Goal: Task Accomplishment & Management: Use online tool/utility

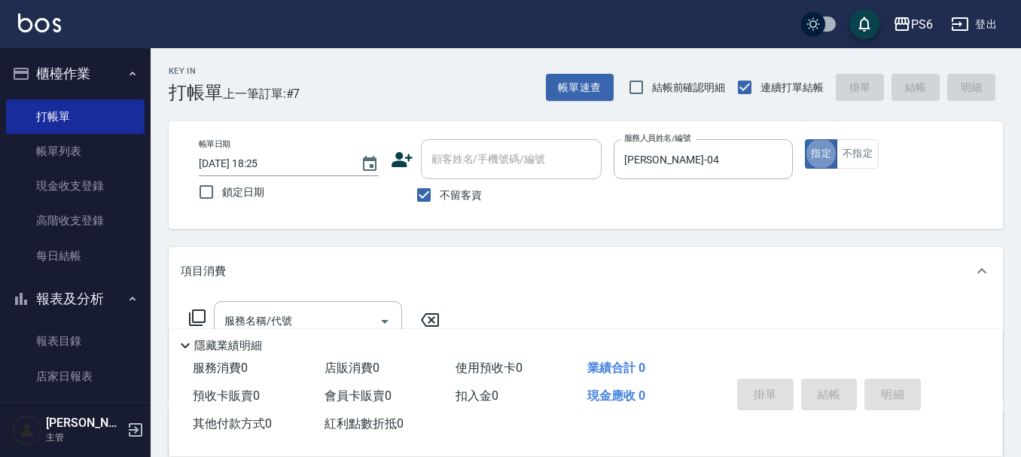
scroll to position [151, 0]
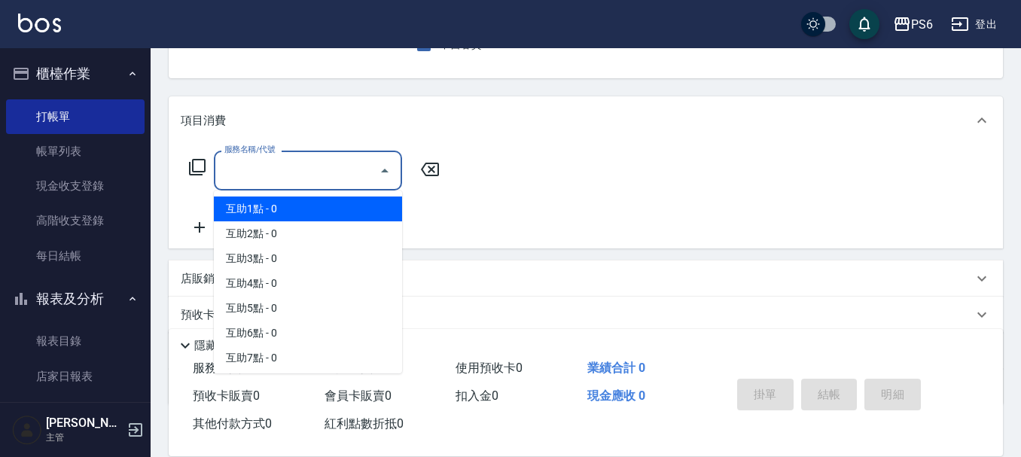
click at [270, 170] on div "服務名稱/代號 服務名稱/代號" at bounding box center [308, 171] width 188 height 40
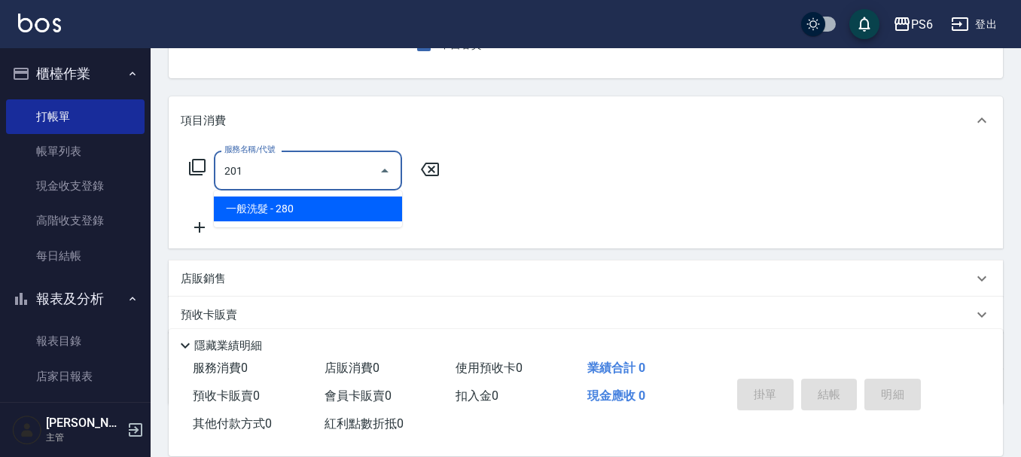
type input "一般洗髮(201)"
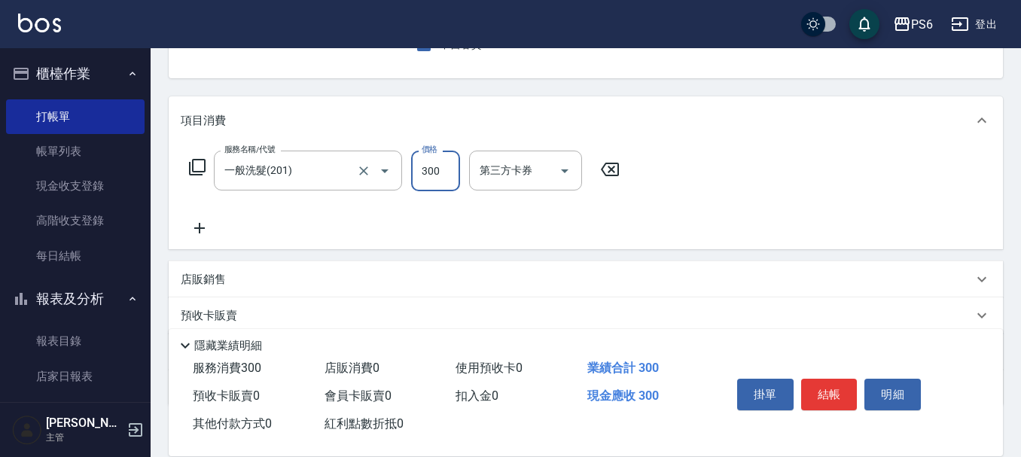
type input "300"
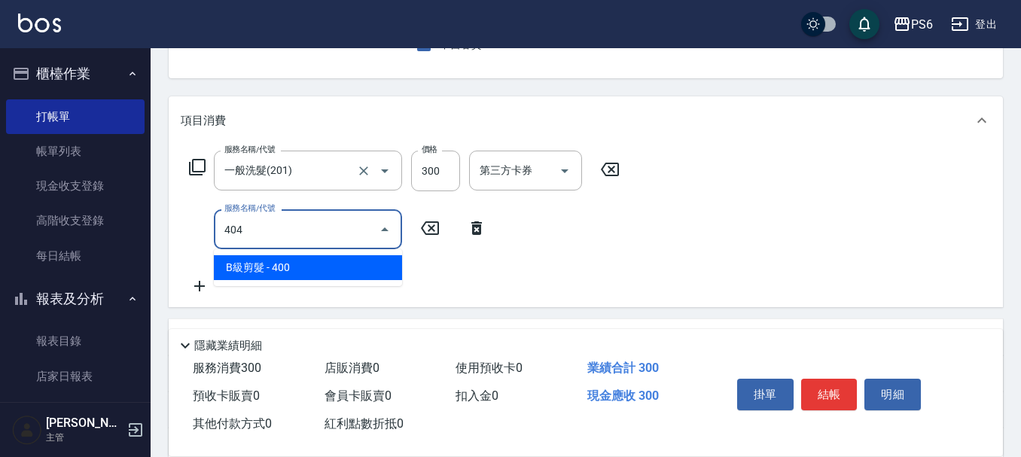
type input "B級剪髮(404)"
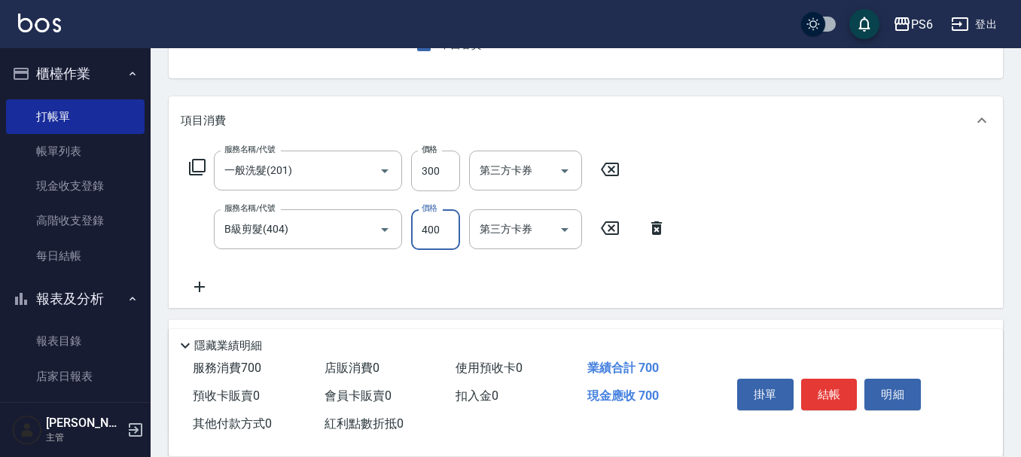
click at [198, 288] on icon at bounding box center [200, 287] width 38 height 18
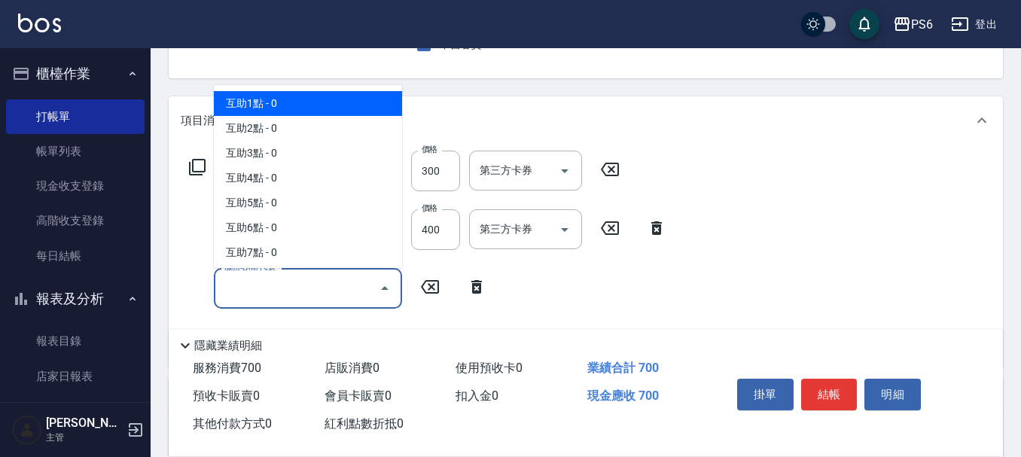
click at [268, 287] on input "服務名稱/代號" at bounding box center [297, 288] width 152 height 26
drag, startPoint x: 270, startPoint y: 111, endPoint x: 529, endPoint y: 180, distance: 267.3
click at [271, 111] on span "互助1點 - 0" at bounding box center [308, 103] width 188 height 25
type input "互助1點(1)"
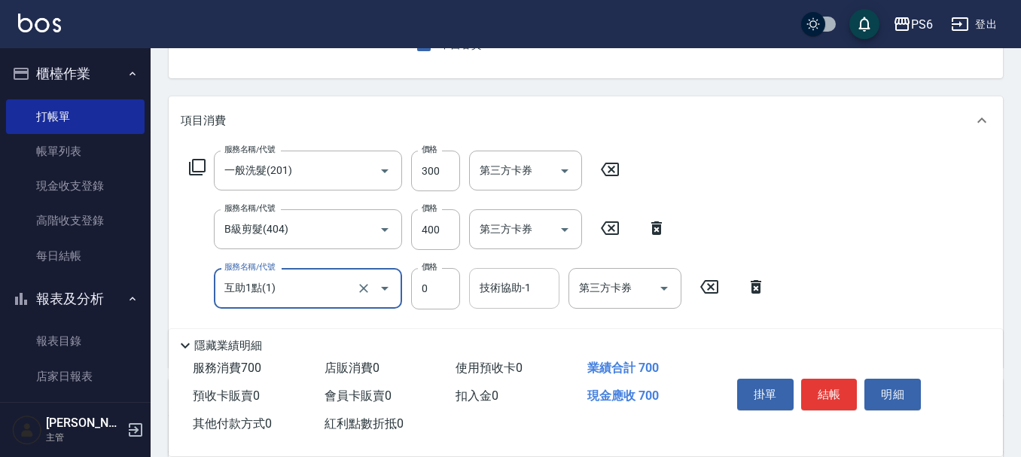
click at [506, 276] on input "技術協助-1" at bounding box center [514, 288] width 77 height 26
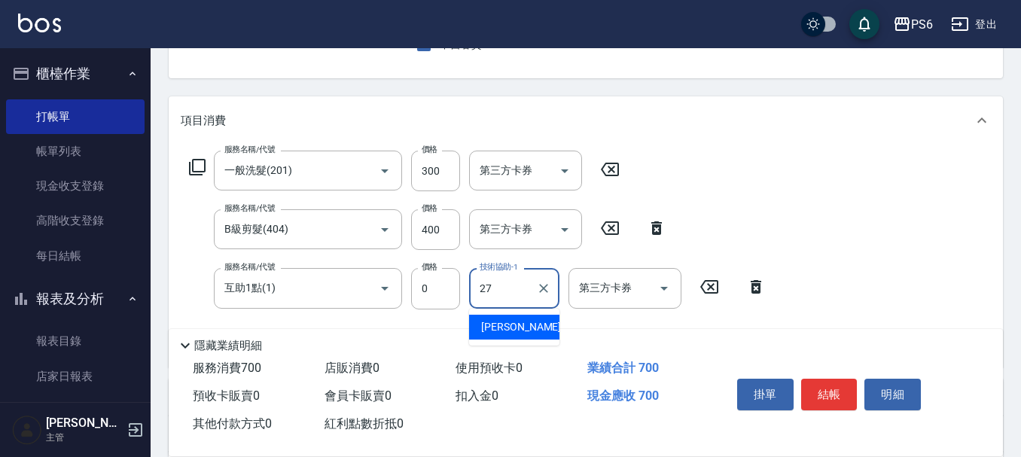
type input "[PERSON_NAME]-27"
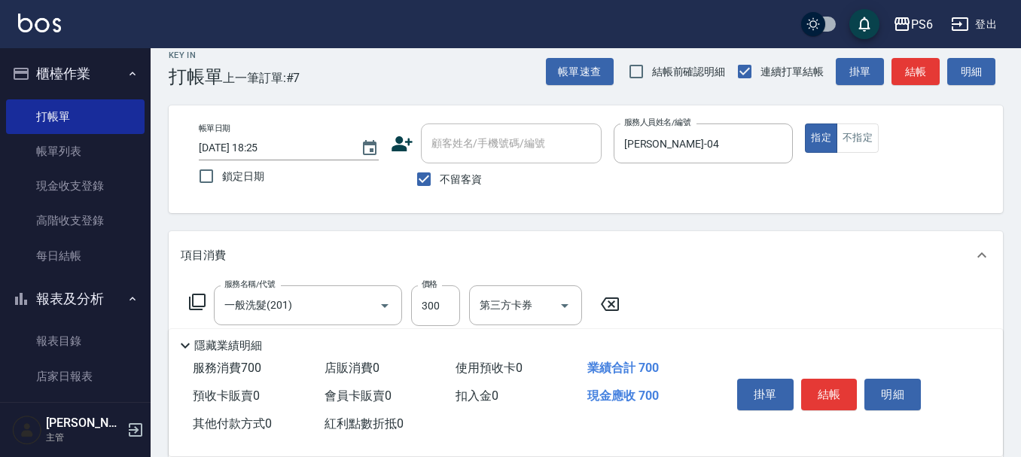
scroll to position [0, 0]
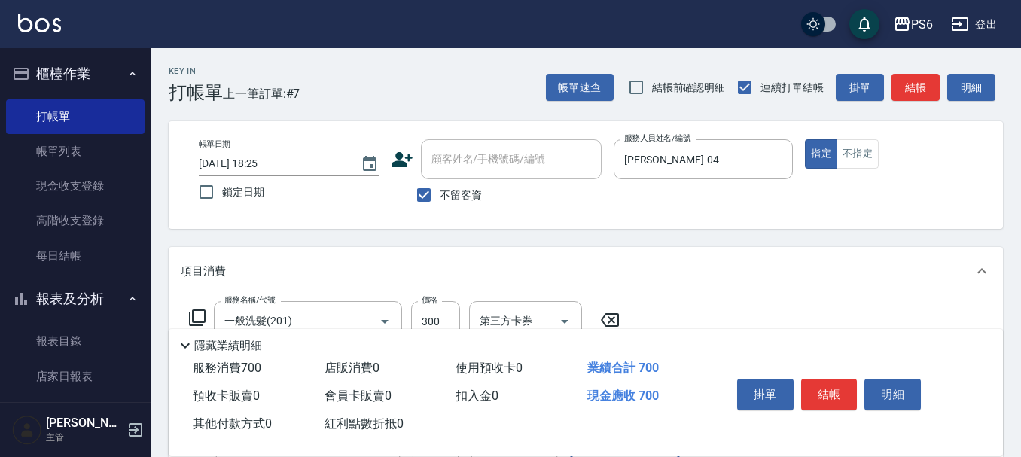
drag, startPoint x: 822, startPoint y: 392, endPoint x: 869, endPoint y: 373, distance: 50.4
click at [832, 384] on button "結帳" at bounding box center [829, 395] width 56 height 32
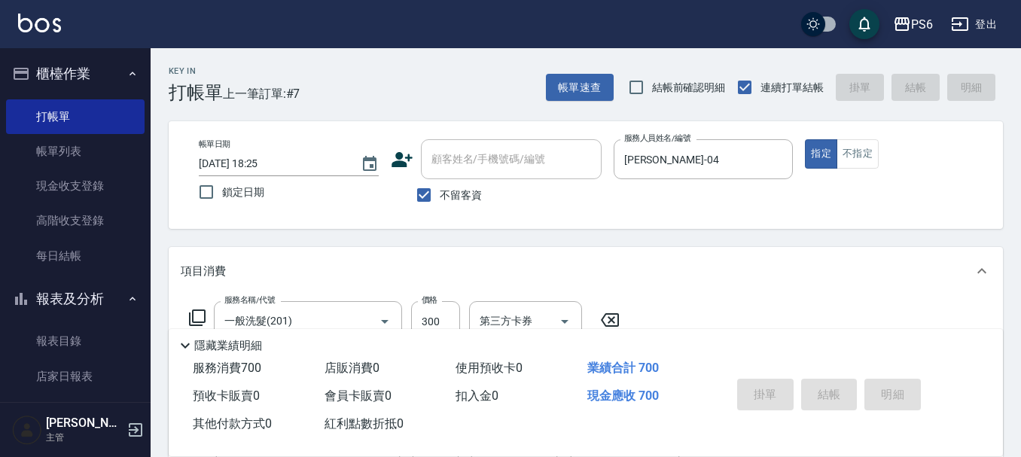
type input "[DATE] 19:36"
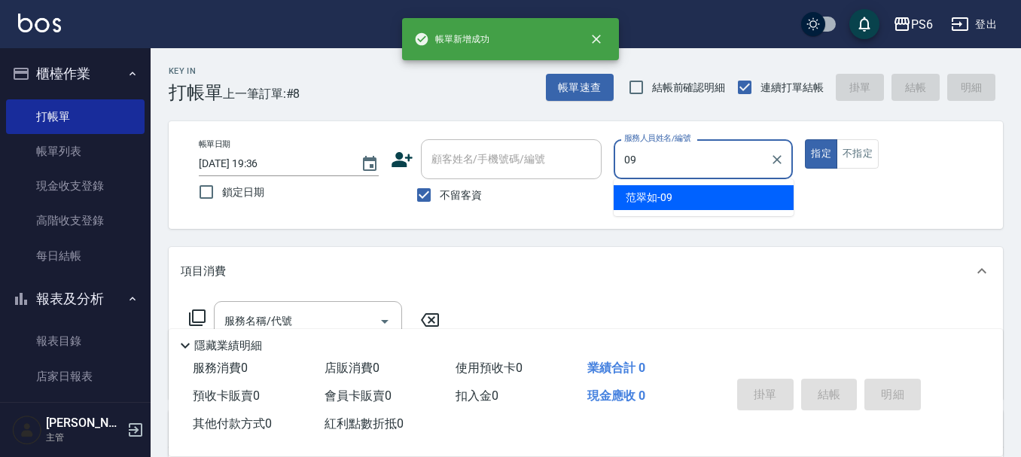
type input "[PERSON_NAME]-09"
type button "true"
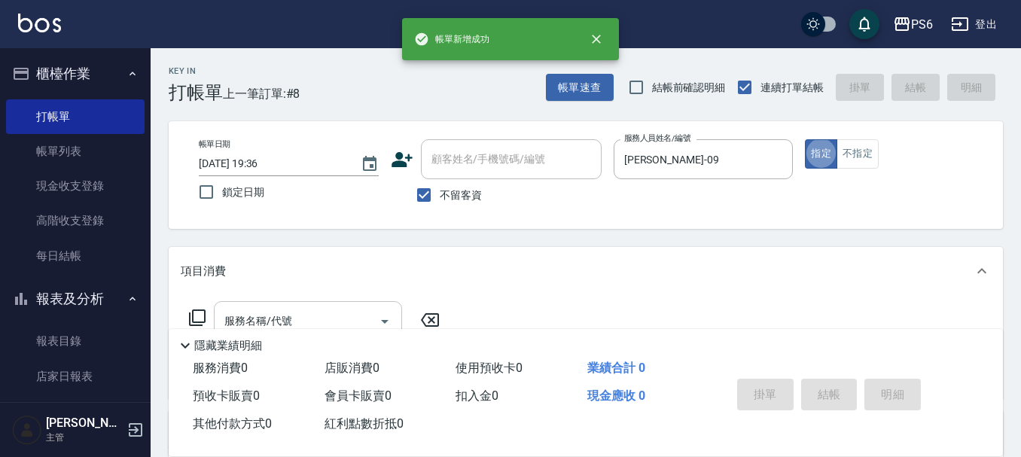
scroll to position [75, 0]
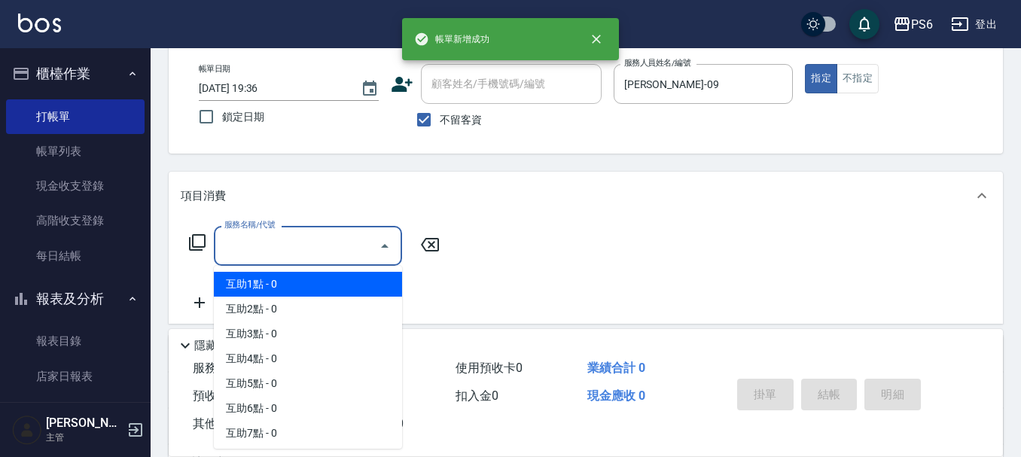
click at [265, 255] on input "服務名稱/代號" at bounding box center [297, 246] width 152 height 26
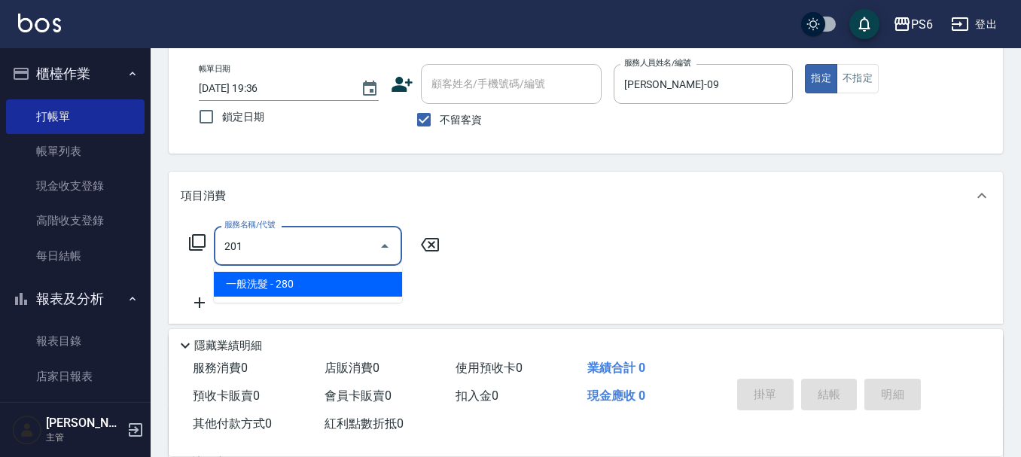
type input "一般洗髮(201)"
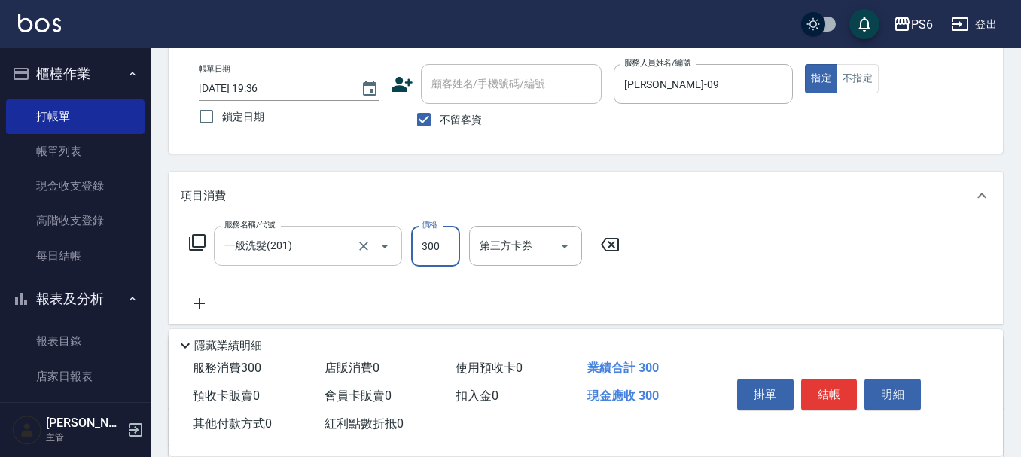
type input "300"
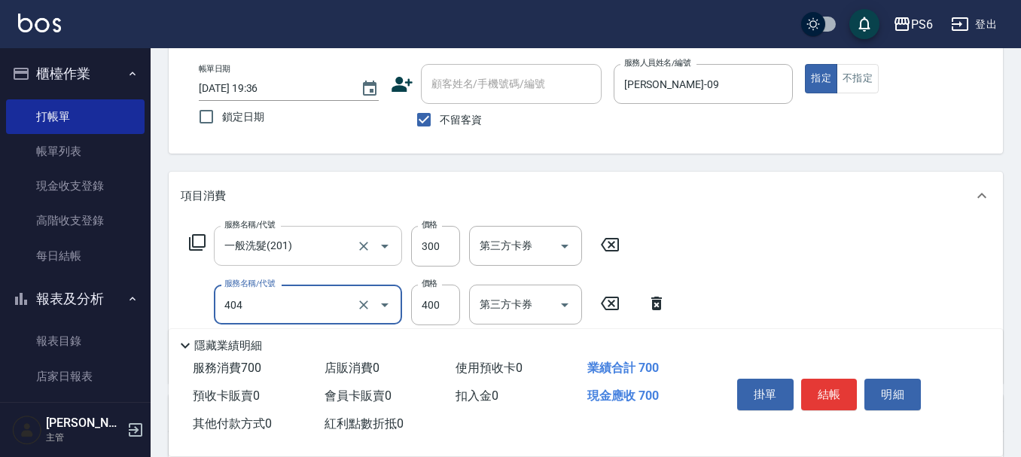
type input "B級剪髮(404)"
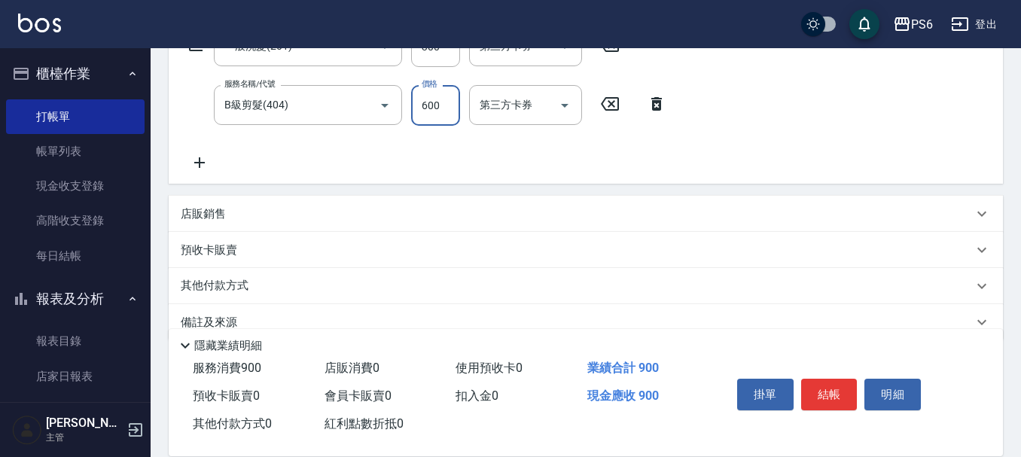
scroll to position [301, 0]
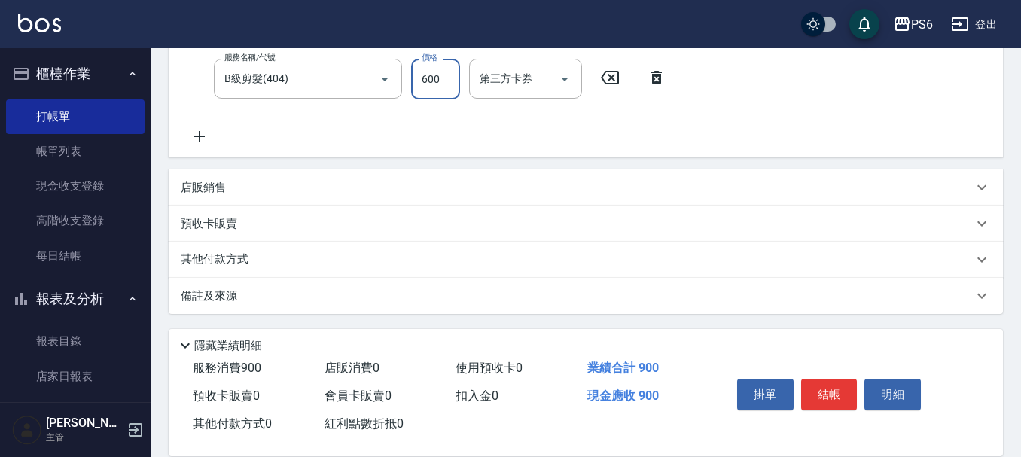
type input "600"
click at [194, 139] on icon at bounding box center [200, 136] width 38 height 18
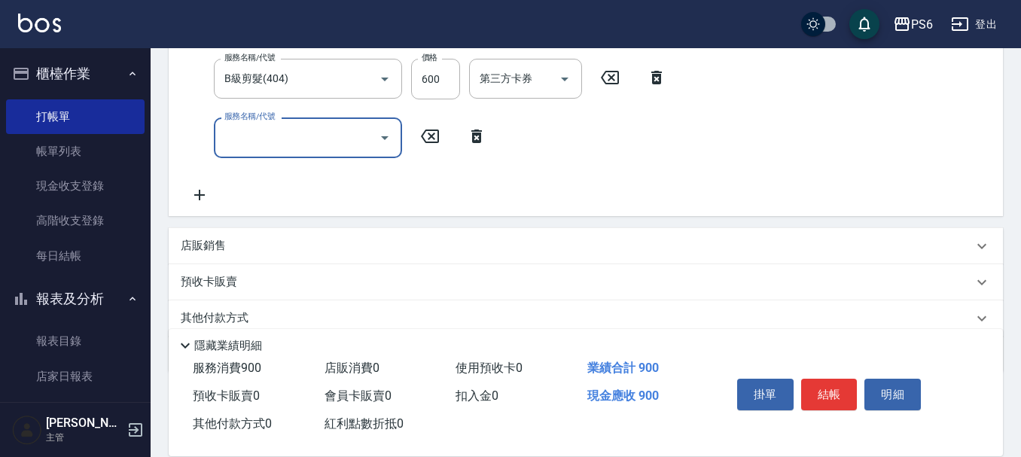
click at [259, 150] on input "服務名稱/代號" at bounding box center [297, 137] width 152 height 26
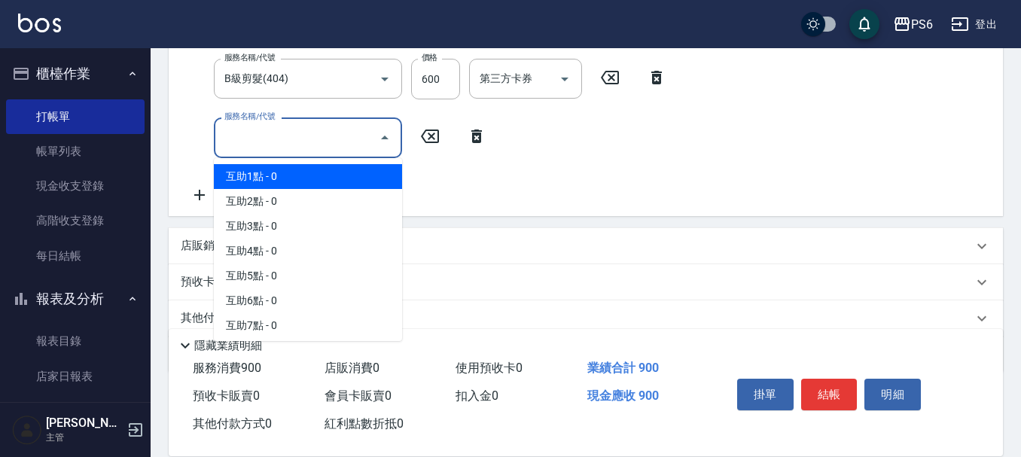
click at [272, 179] on span "互助1點 - 0" at bounding box center [308, 176] width 188 height 25
type input "互助1點(1)"
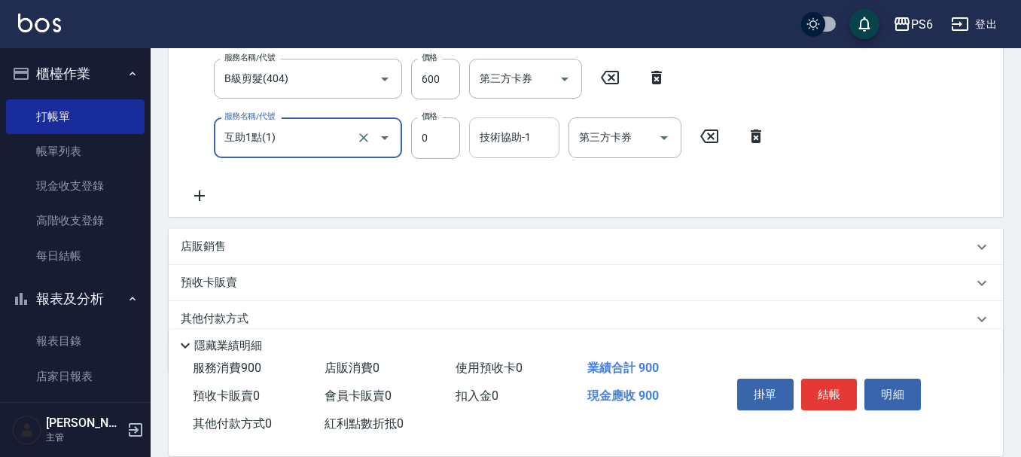
click at [478, 134] on input "技術協助-1" at bounding box center [514, 137] width 77 height 26
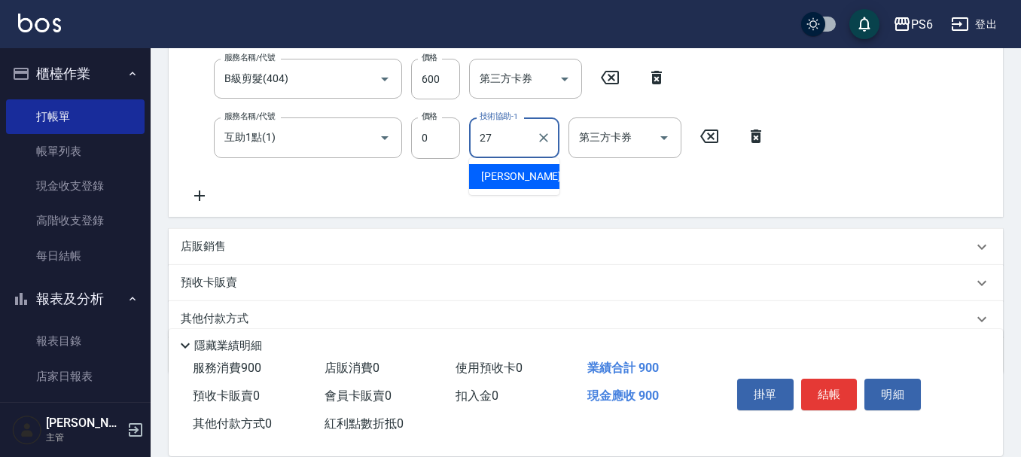
type input "[PERSON_NAME]-27"
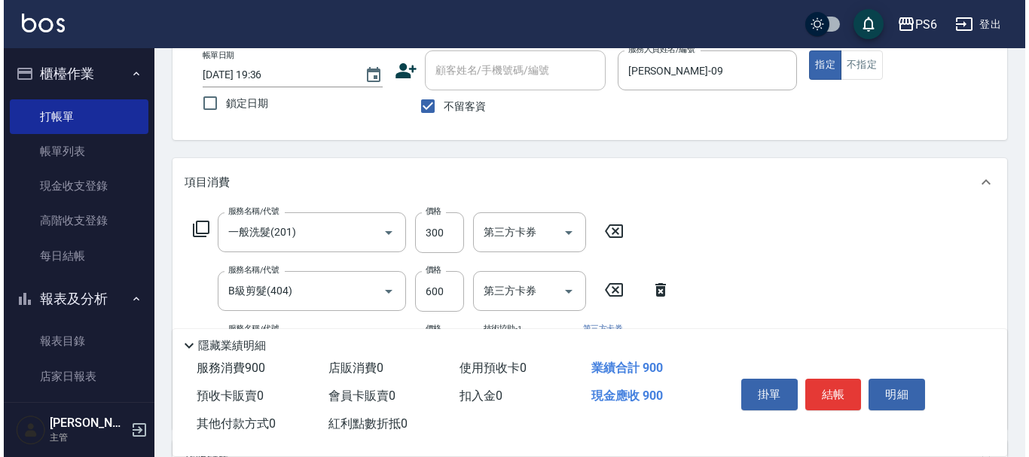
scroll to position [0, 0]
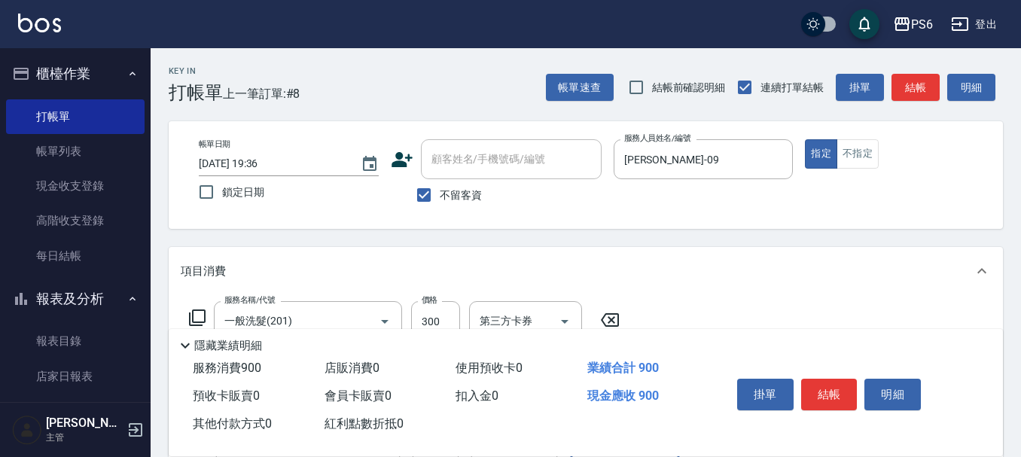
drag, startPoint x: 806, startPoint y: 381, endPoint x: 643, endPoint y: 192, distance: 249.9
click at [805, 380] on button "結帳" at bounding box center [829, 395] width 56 height 32
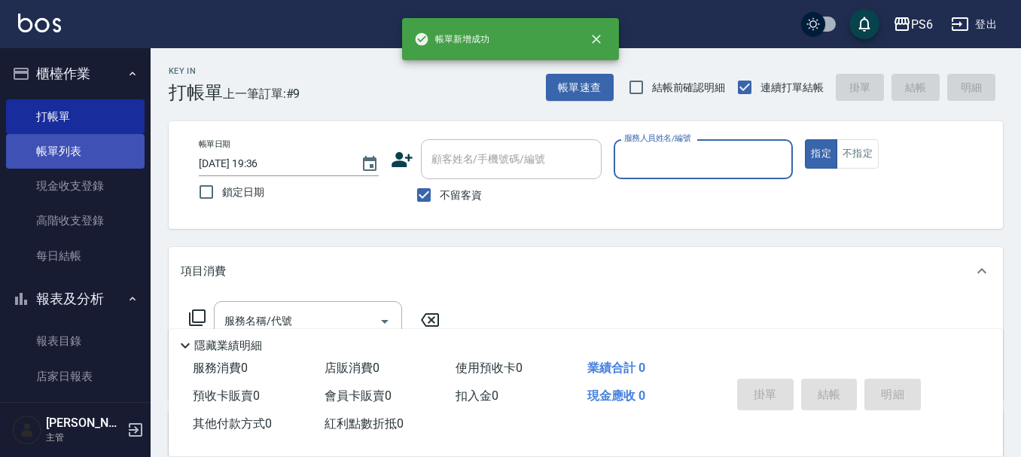
click at [56, 143] on link "帳單列表" at bounding box center [75, 151] width 139 height 35
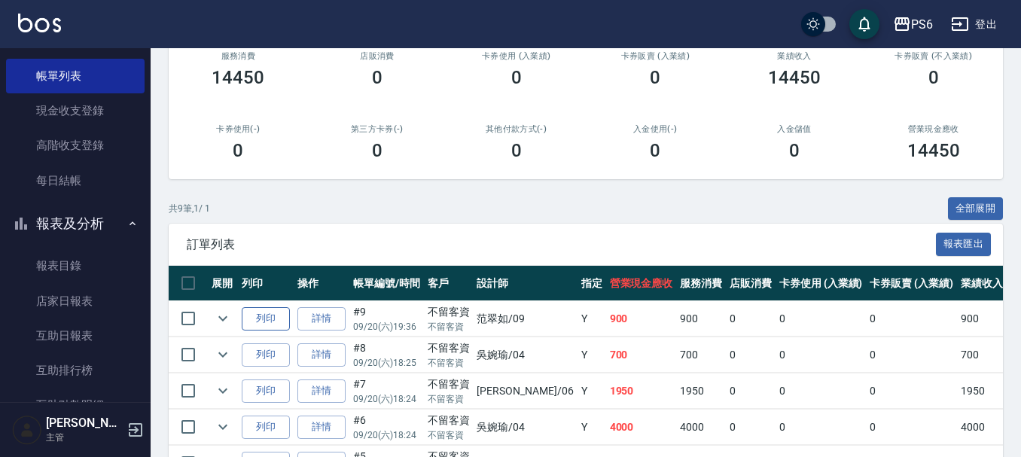
scroll to position [226, 0]
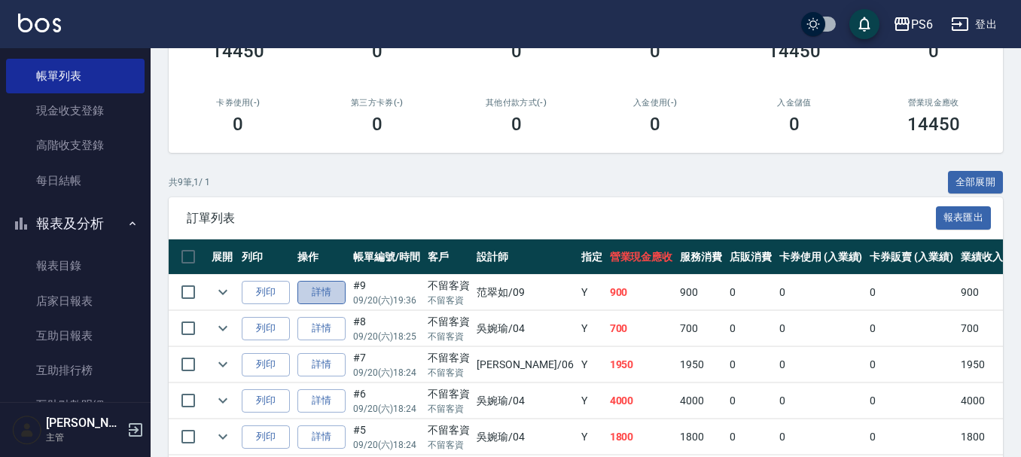
click at [331, 301] on link "詳情" at bounding box center [322, 292] width 48 height 23
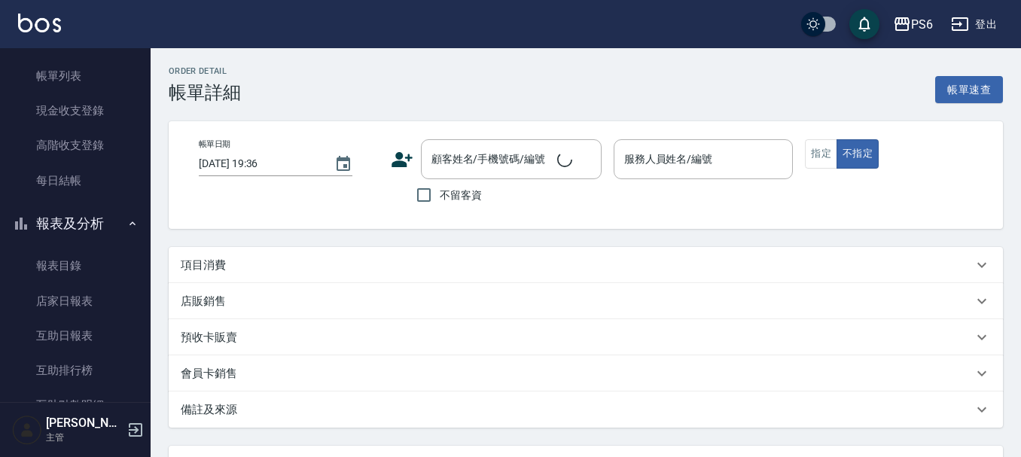
checkbox input "true"
type input "[PERSON_NAME]-09"
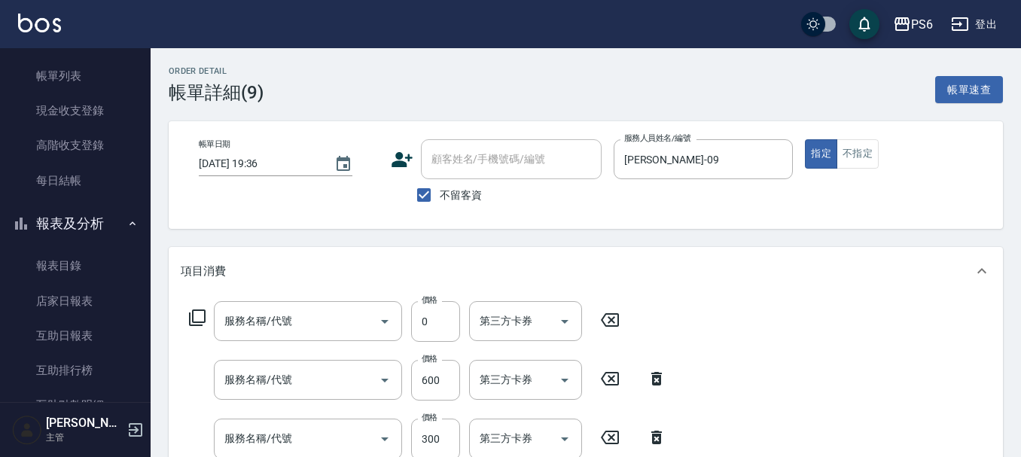
type input "互助1點(1)"
type input "B級剪髮(404)"
type input "一般洗髮(201)"
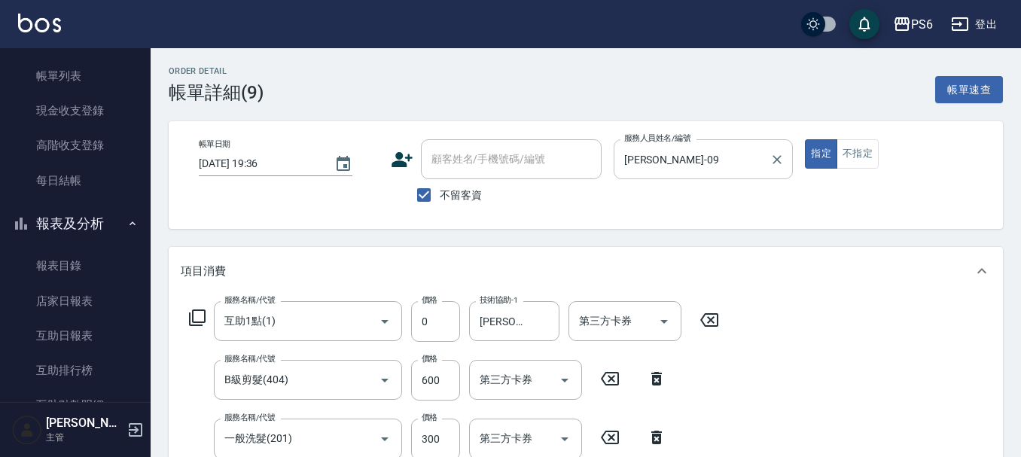
click at [679, 158] on input "[PERSON_NAME]-09" at bounding box center [693, 159] width 144 height 26
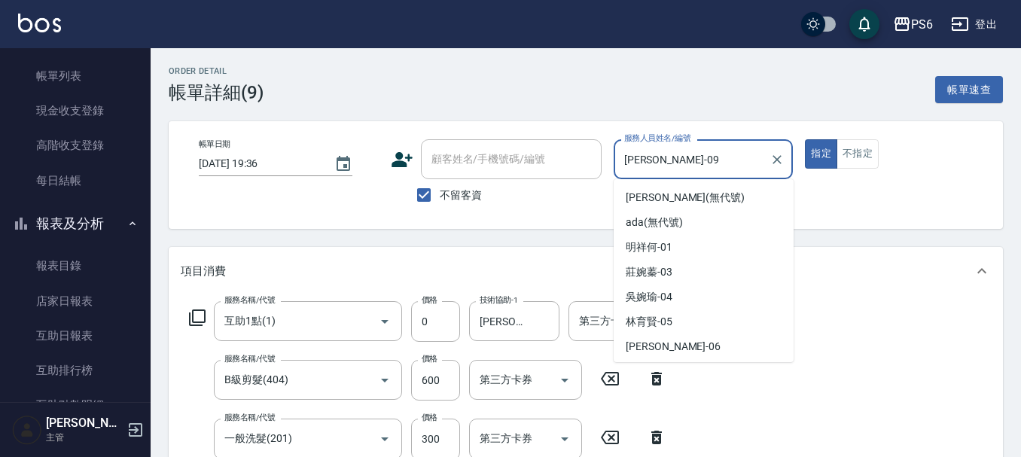
scroll to position [72, 0]
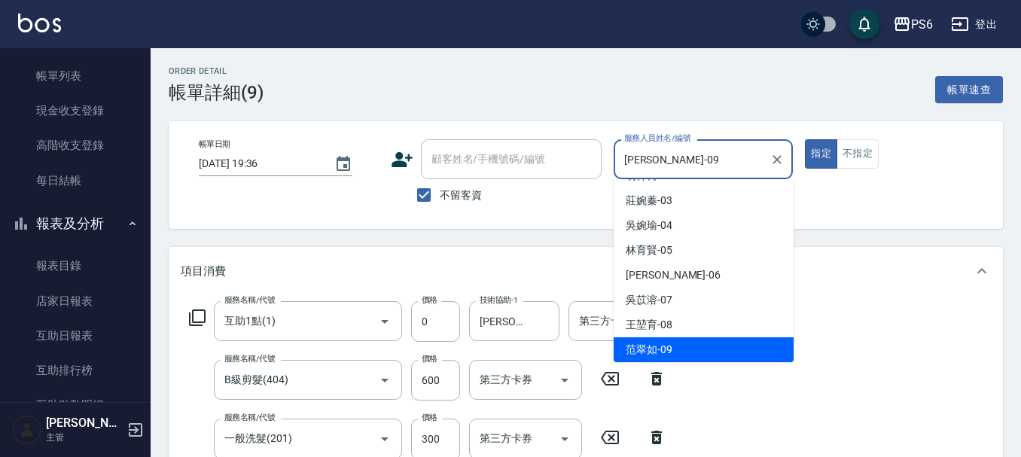
click at [577, 164] on div "帳單日期 [DATE] 19:36 顧客姓名/手機號碼/編號 顧客姓名/手機號碼/編號 不留客資 服務人員姓名/編號 [PERSON_NAME]-09 服務人…" at bounding box center [586, 175] width 798 height 72
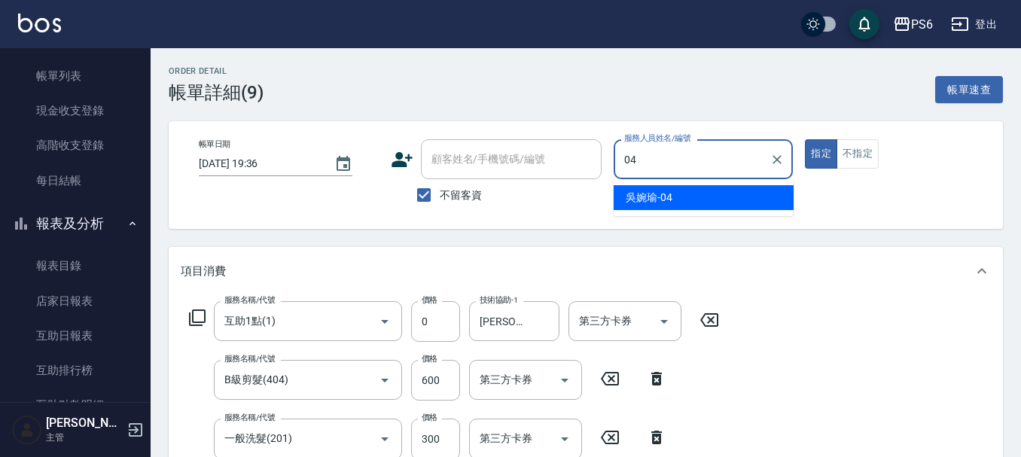
type input "[PERSON_NAME]-04"
type button "true"
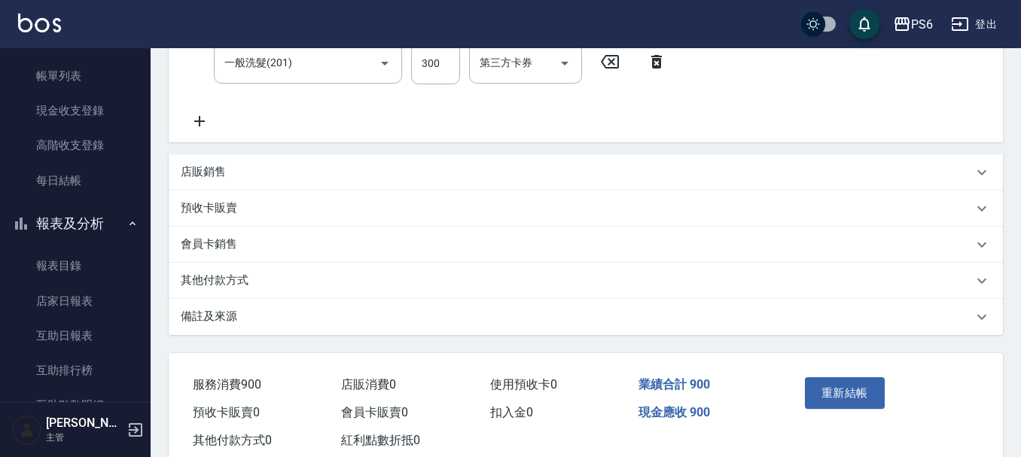
scroll to position [377, 0]
click at [841, 386] on button "重新結帳" at bounding box center [845, 393] width 80 height 32
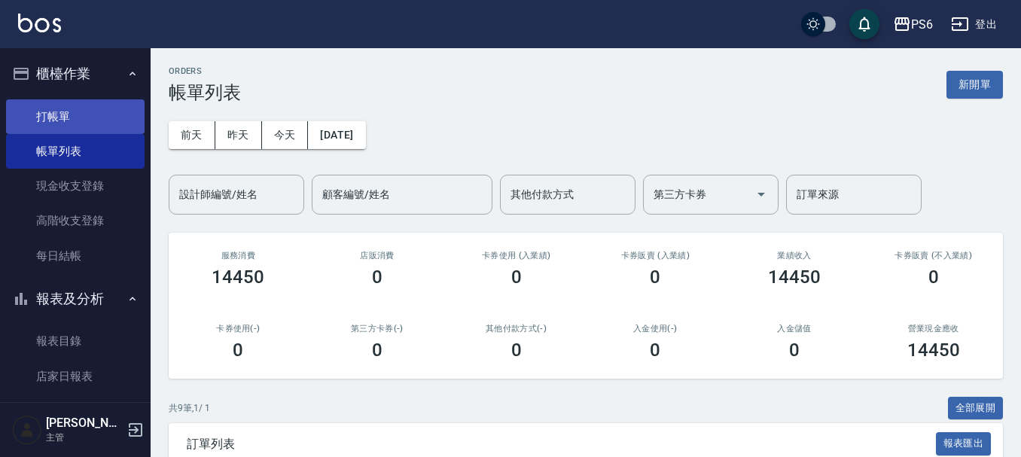
click at [76, 114] on link "打帳單" at bounding box center [75, 116] width 139 height 35
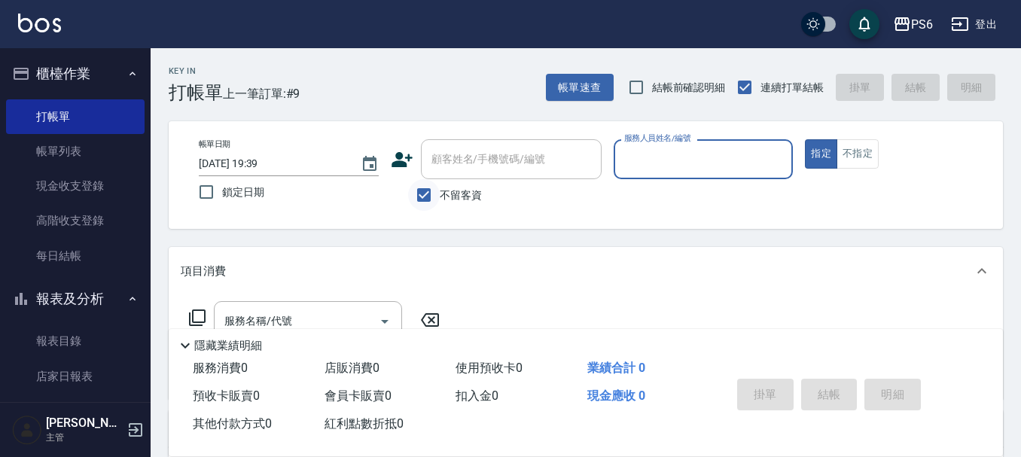
click at [435, 188] on input "不留客資" at bounding box center [424, 195] width 32 height 32
checkbox input "false"
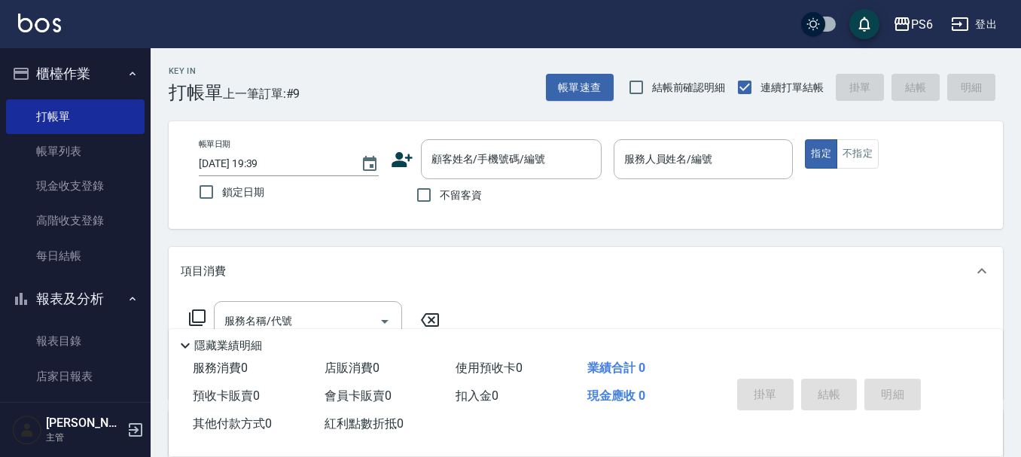
click at [391, 156] on icon at bounding box center [402, 159] width 23 height 23
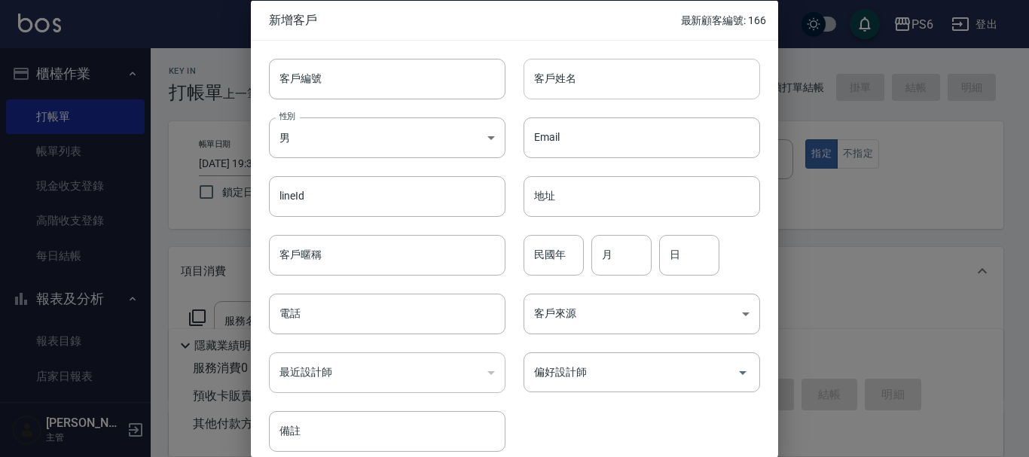
click at [554, 91] on input "客戶姓名" at bounding box center [642, 78] width 237 height 41
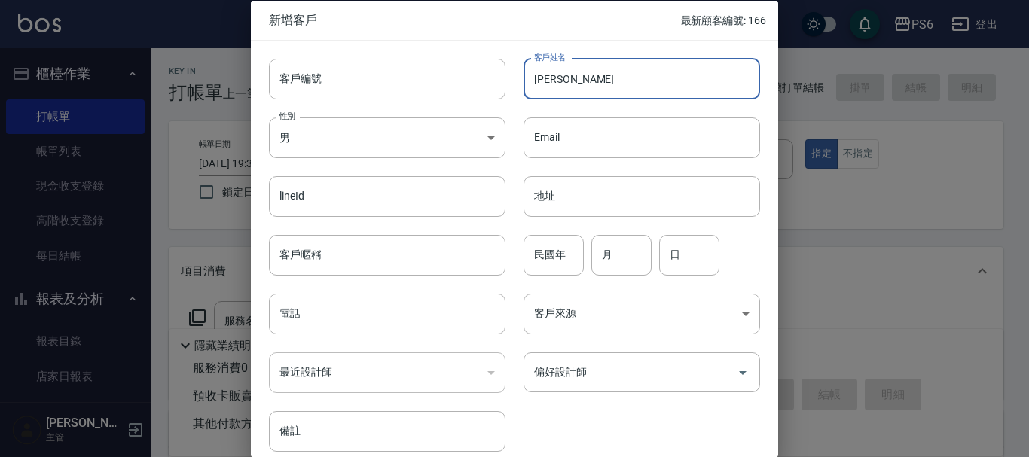
click at [609, 81] on input "[PERSON_NAME]" at bounding box center [642, 78] width 237 height 41
type input "[PERSON_NAME]"
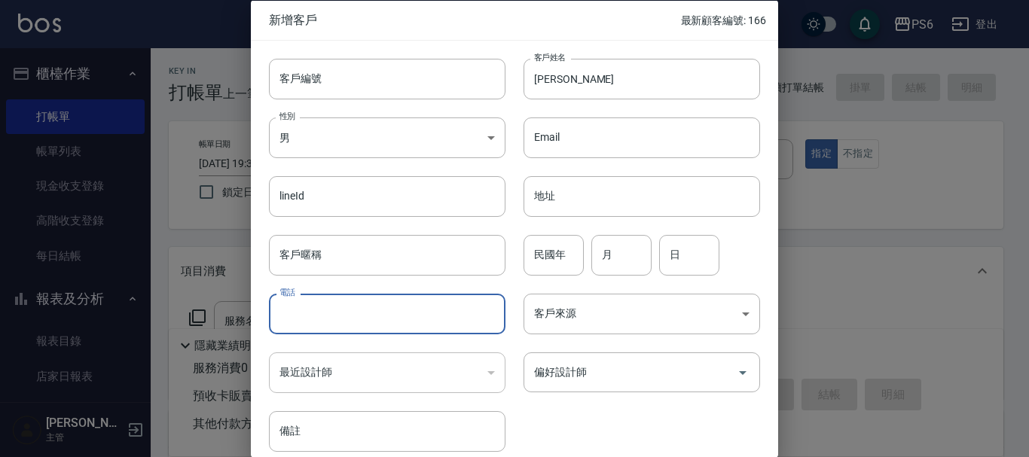
drag, startPoint x: 377, startPoint y: 310, endPoint x: 377, endPoint y: 302, distance: 8.3
click at [377, 310] on input "電話" at bounding box center [387, 314] width 237 height 41
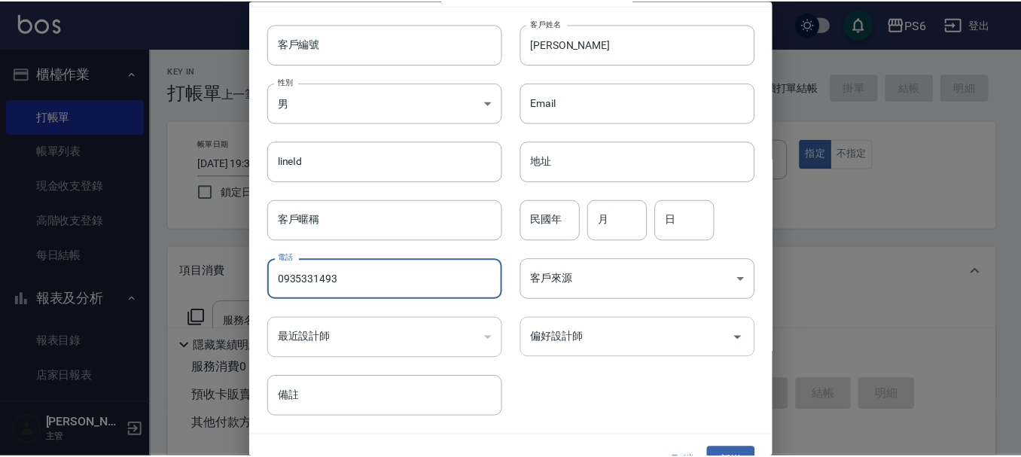
scroll to position [65, 0]
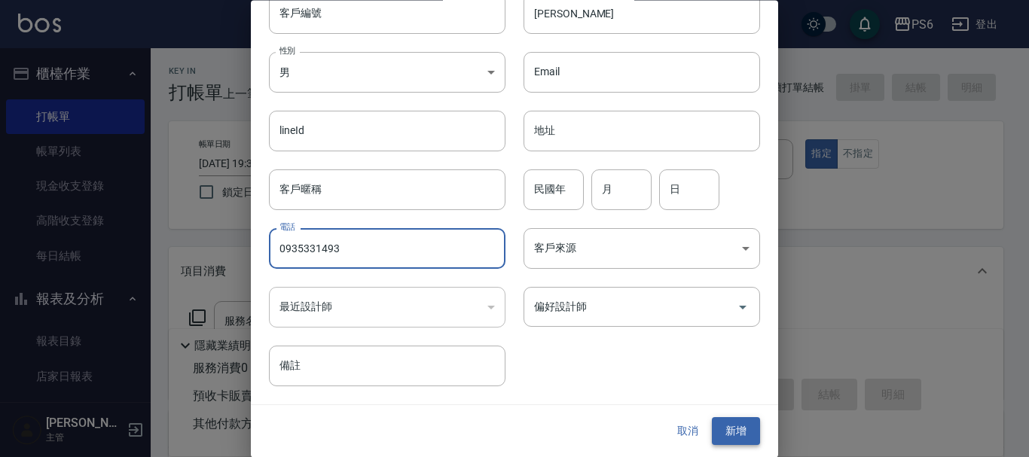
type input "0935331493"
click at [743, 435] on button "新增" at bounding box center [736, 432] width 48 height 28
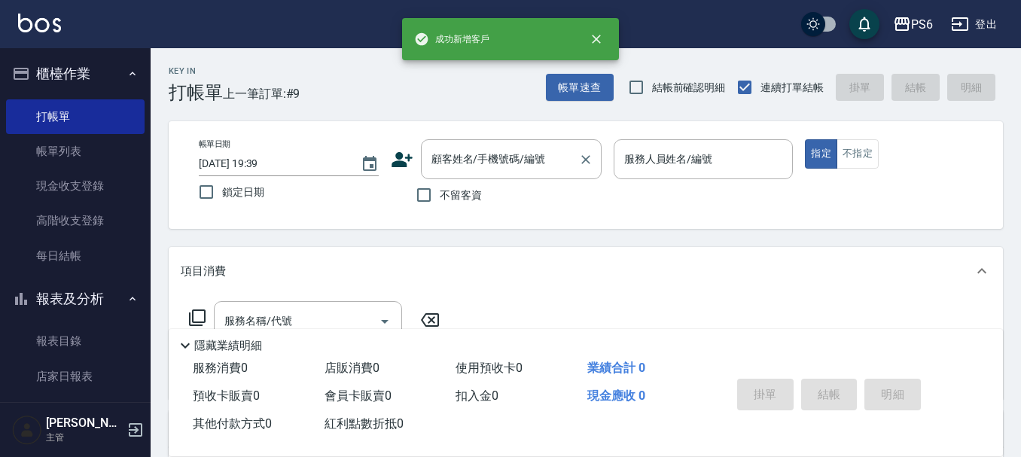
click at [463, 156] on div "顧客姓名/手機號碼/編號 顧客姓名/手機號碼/編號" at bounding box center [511, 159] width 181 height 40
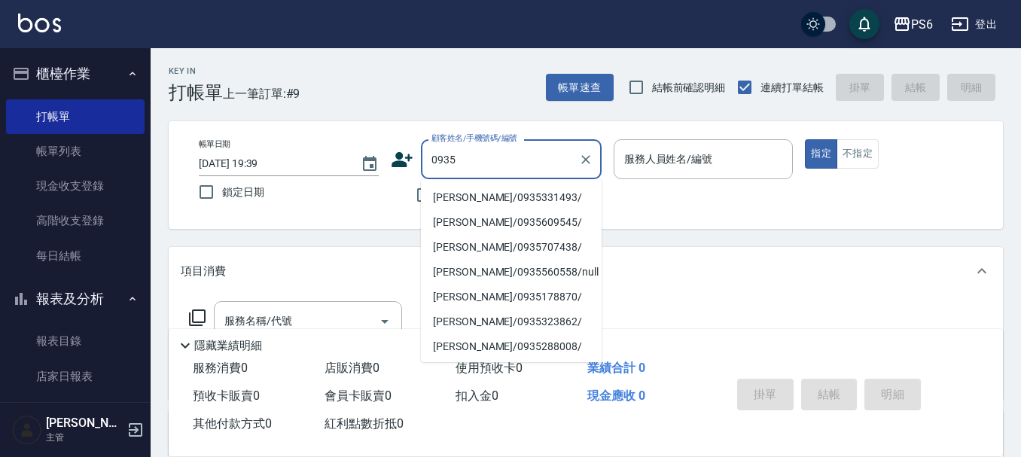
click at [542, 199] on li "[PERSON_NAME]/0935331493/" at bounding box center [511, 197] width 181 height 25
type input "[PERSON_NAME]/0935331493/"
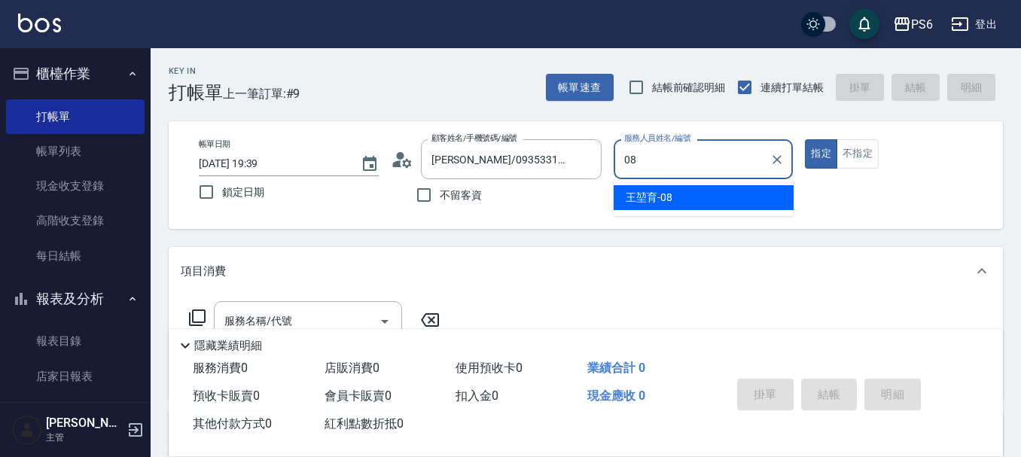
type input "[PERSON_NAME]-08"
type button "true"
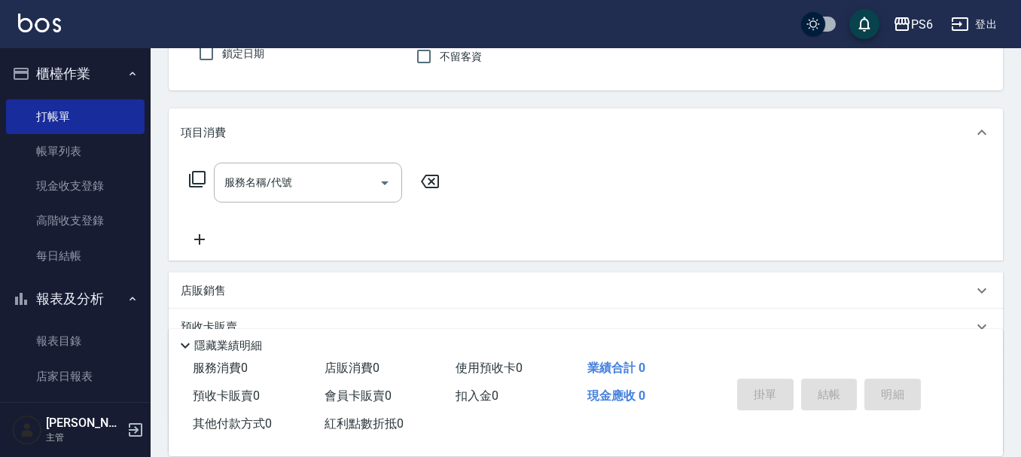
scroll to position [151, 0]
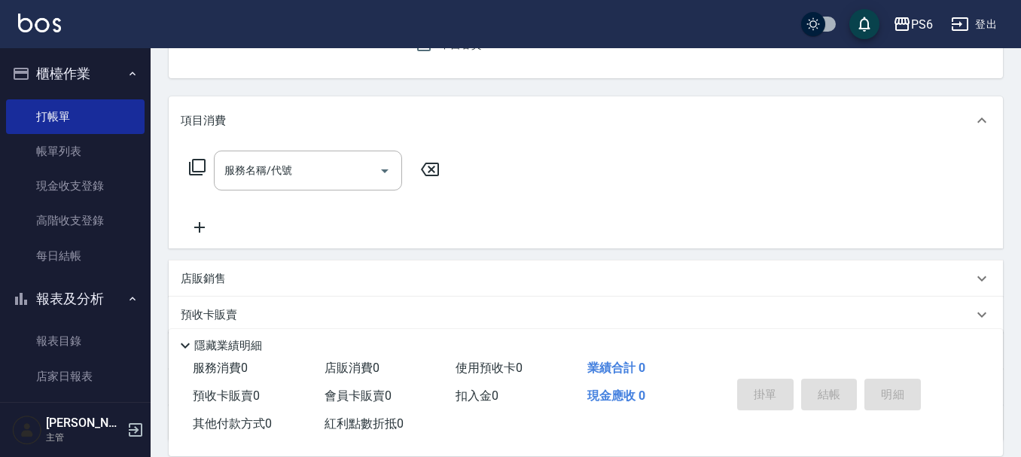
click at [191, 168] on icon at bounding box center [197, 167] width 17 height 17
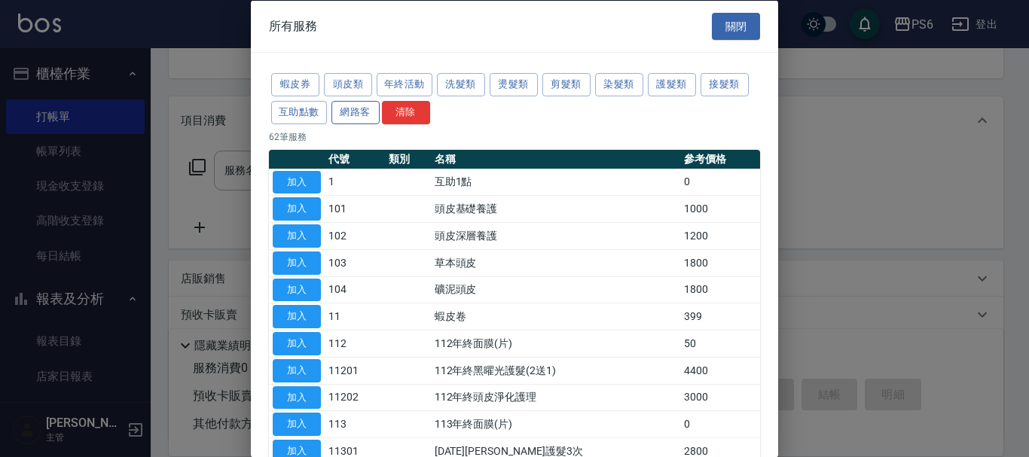
click at [362, 114] on button "網路客" at bounding box center [355, 111] width 48 height 23
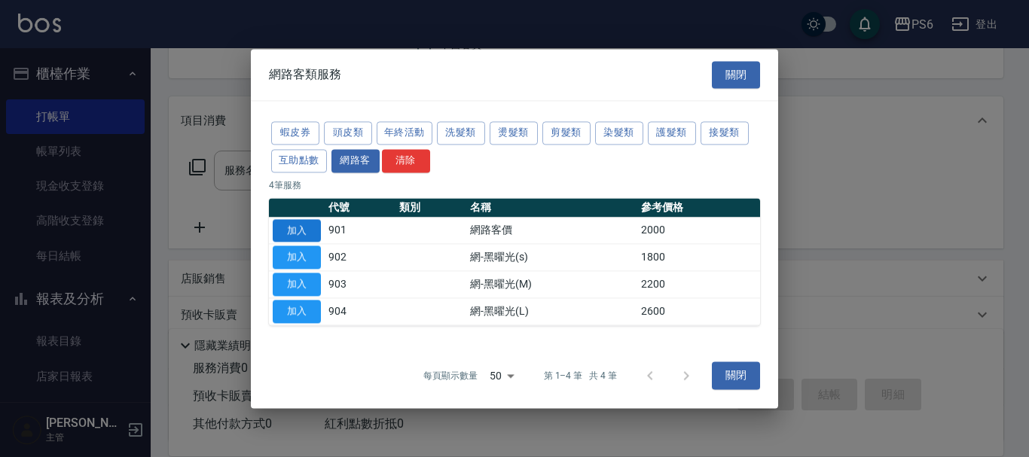
click at [304, 229] on button "加入" at bounding box center [297, 230] width 48 height 23
type input "網路客價(901)"
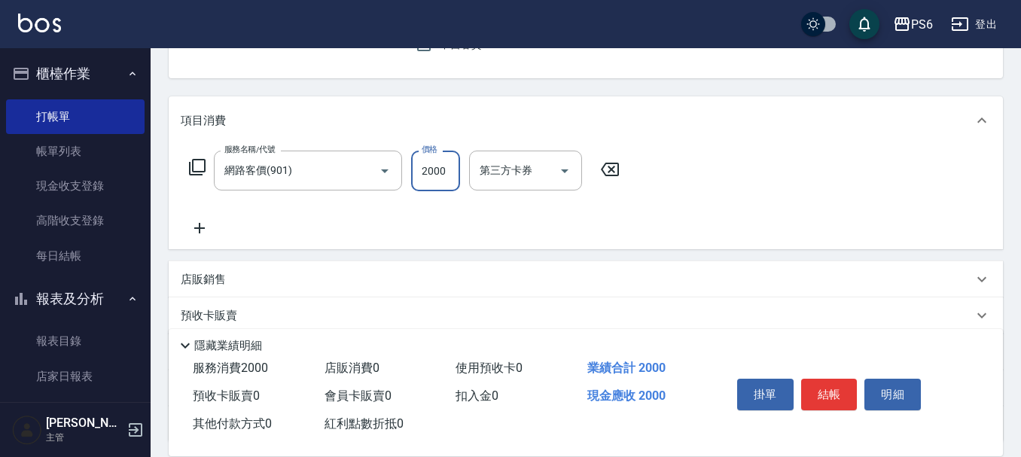
click at [435, 171] on input "2000" at bounding box center [435, 171] width 49 height 41
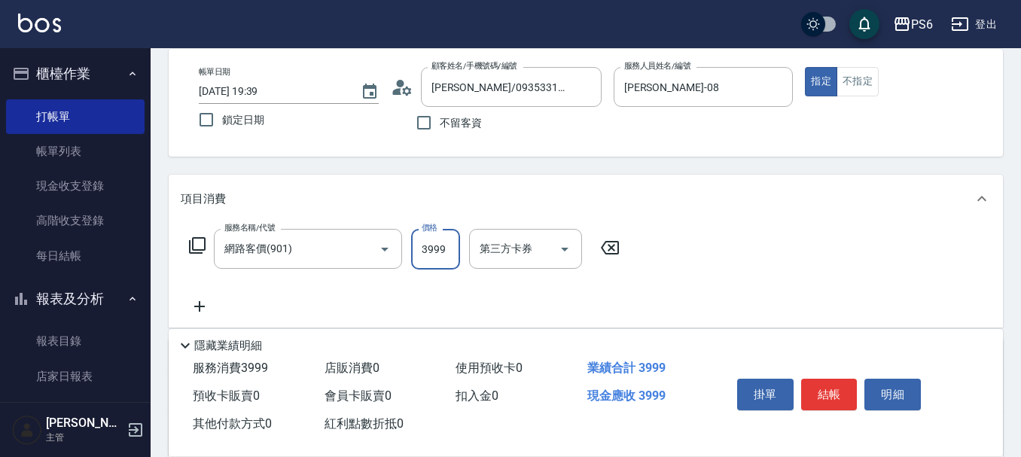
scroll to position [0, 0]
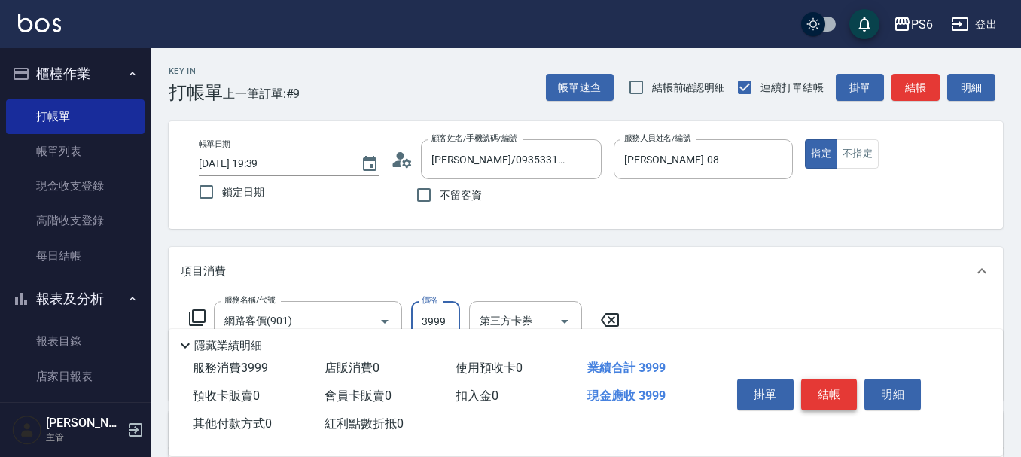
type input "3999"
click at [826, 393] on button "結帳" at bounding box center [829, 395] width 56 height 32
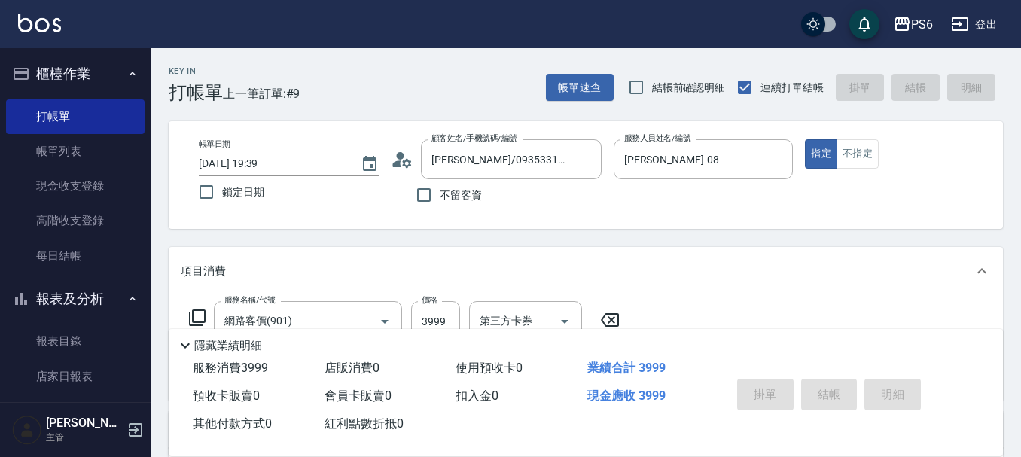
type input "[DATE] 19:40"
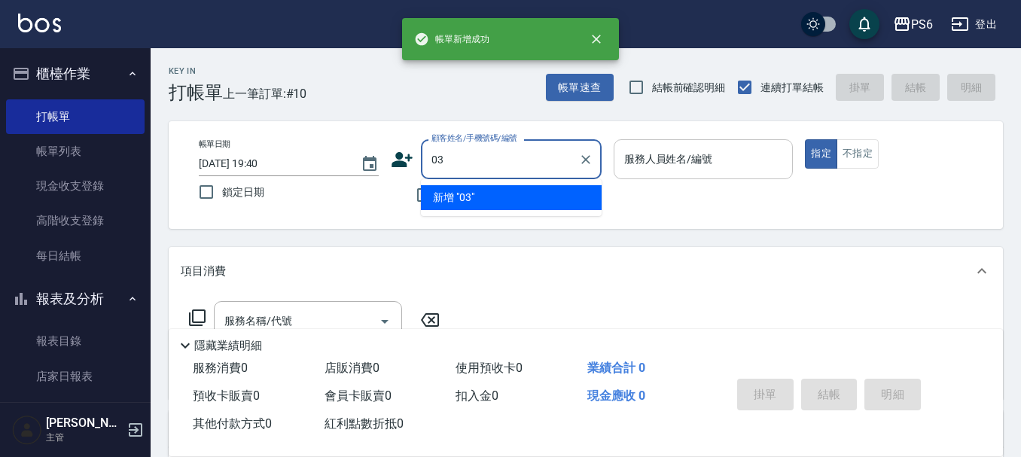
type input "03"
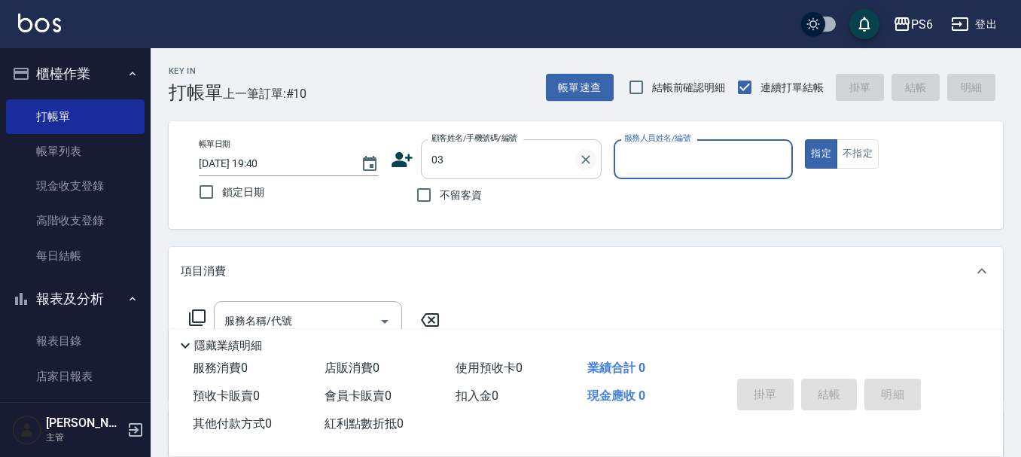
drag, startPoint x: 588, startPoint y: 154, endPoint x: 453, endPoint y: 208, distance: 144.6
click at [585, 154] on icon "Clear" at bounding box center [586, 159] width 15 height 15
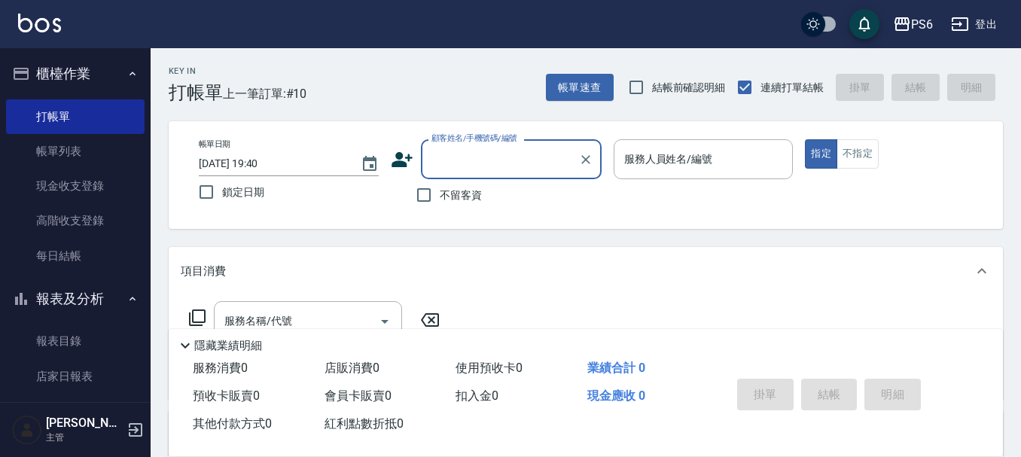
drag, startPoint x: 423, startPoint y: 198, endPoint x: 501, endPoint y: 182, distance: 79.2
click at [434, 194] on input "不留客資" at bounding box center [424, 195] width 32 height 32
checkbox input "true"
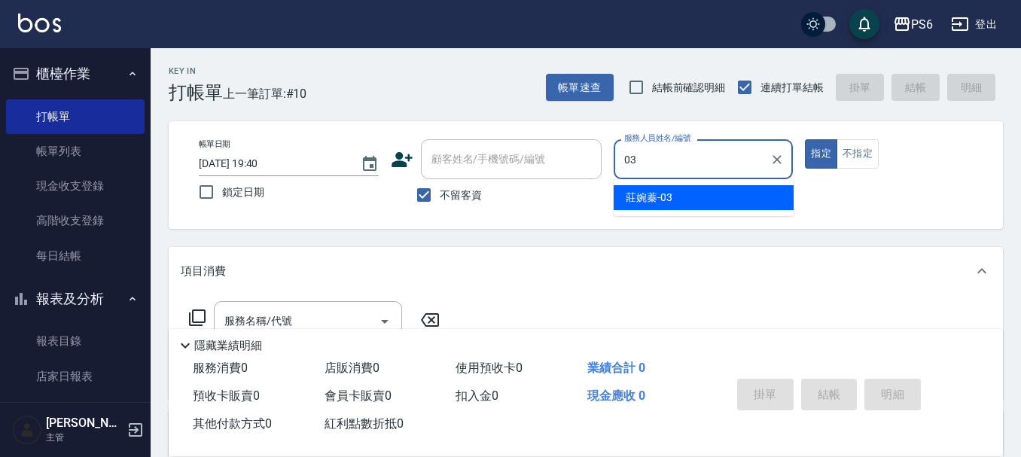
type input "[PERSON_NAME]-03"
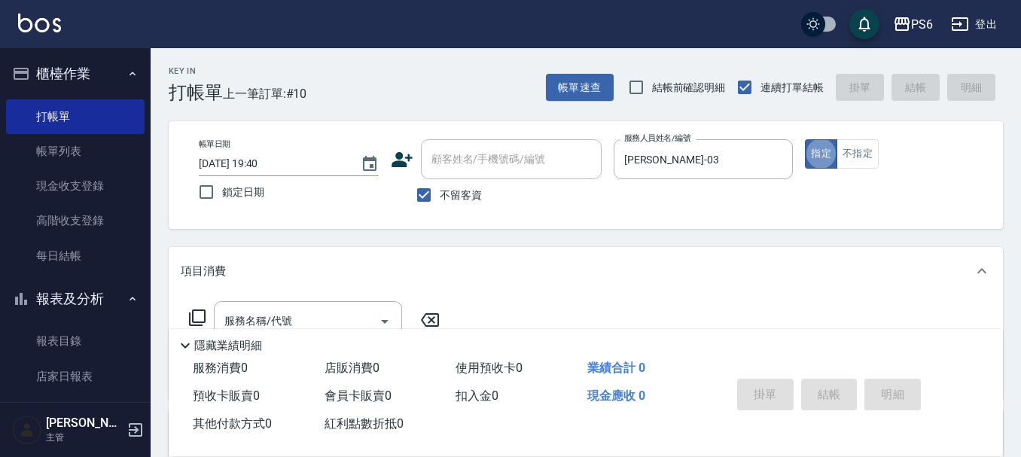
scroll to position [151, 0]
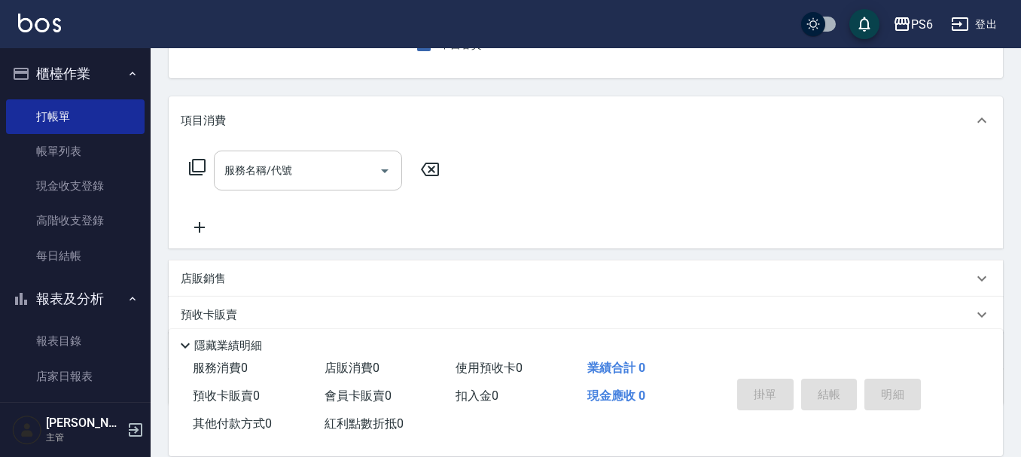
click at [291, 182] on input "服務名稱/代號" at bounding box center [297, 170] width 152 height 26
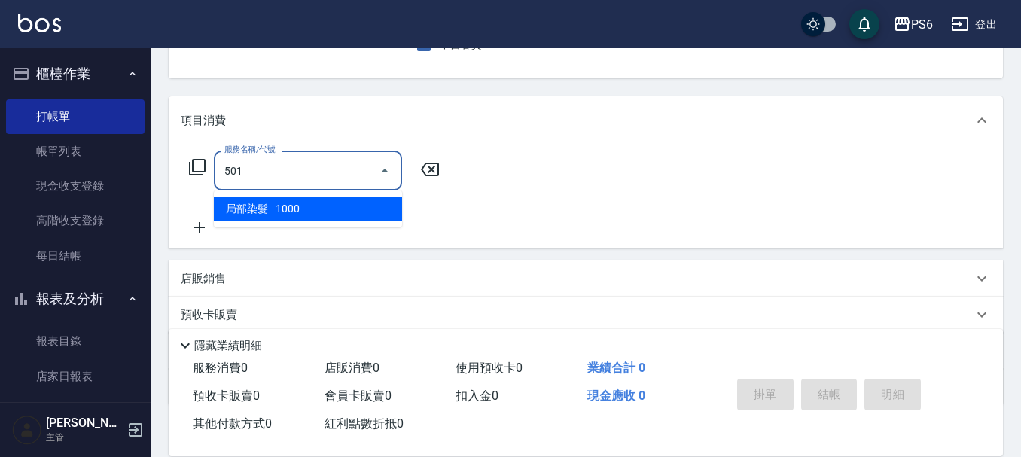
type input "局部染髮(501)"
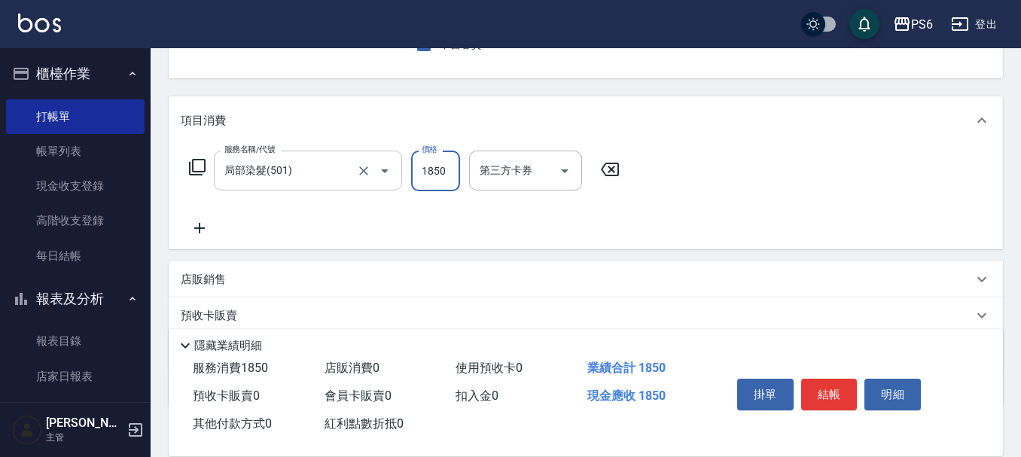
type input "1850"
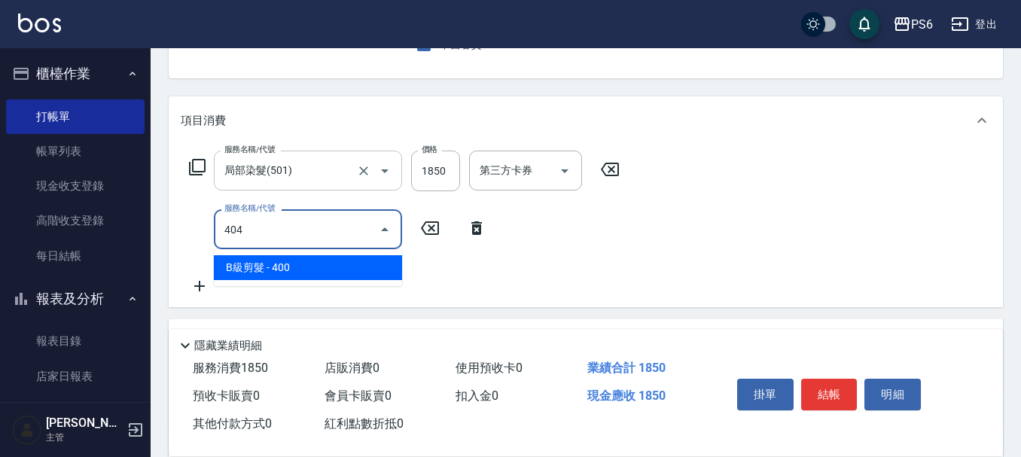
type input "B級剪髮(404)"
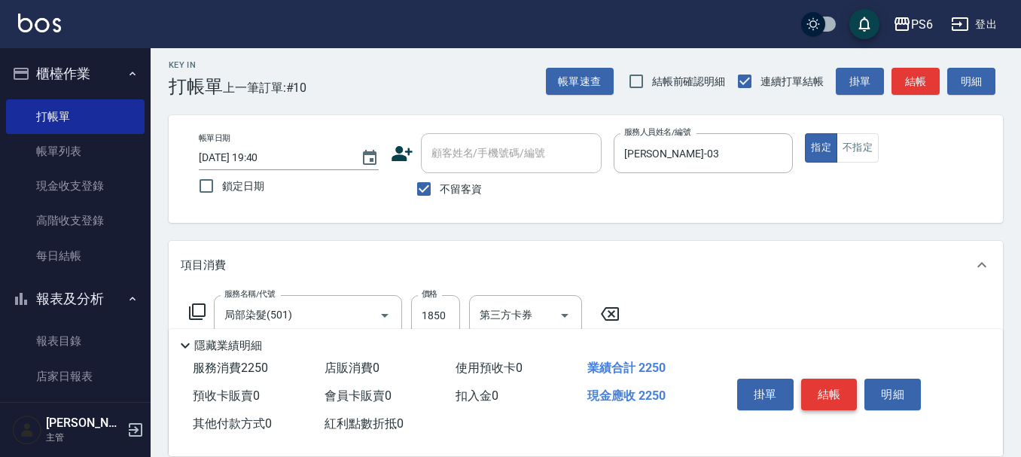
scroll to position [0, 0]
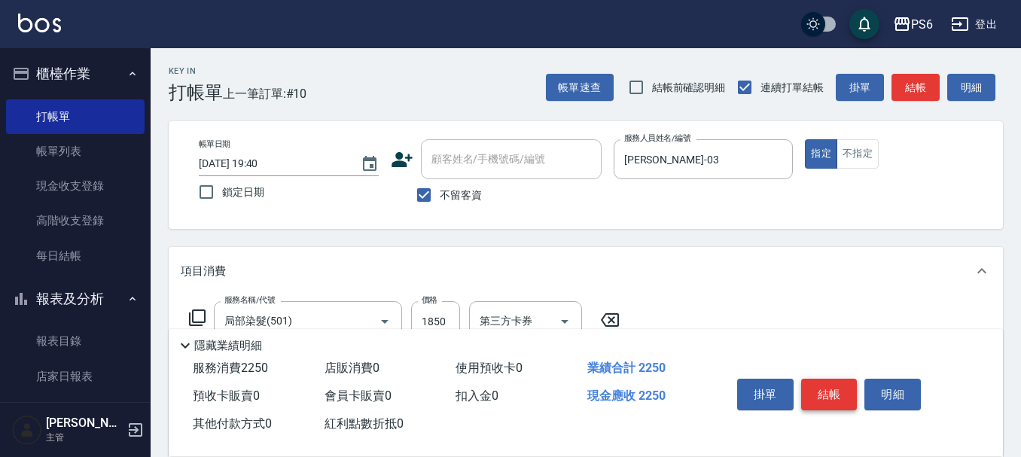
click at [816, 387] on button "結帳" at bounding box center [829, 395] width 56 height 32
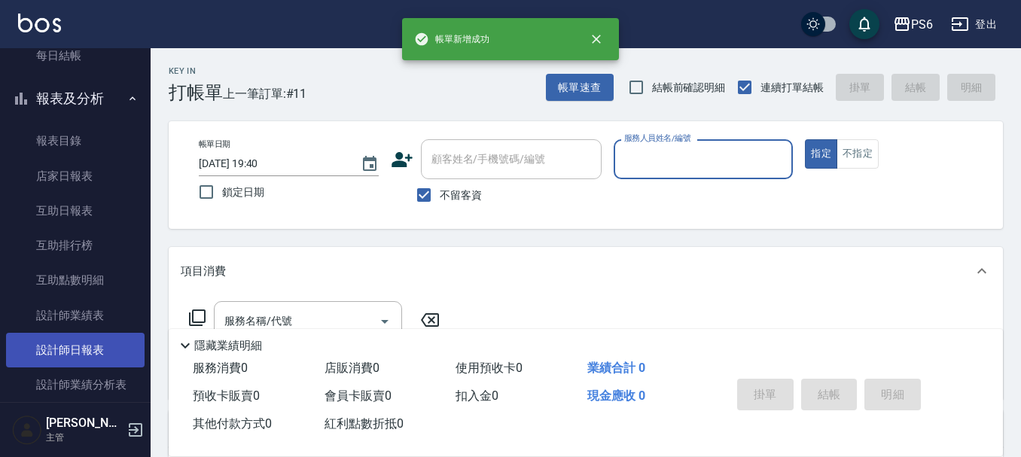
scroll to position [226, 0]
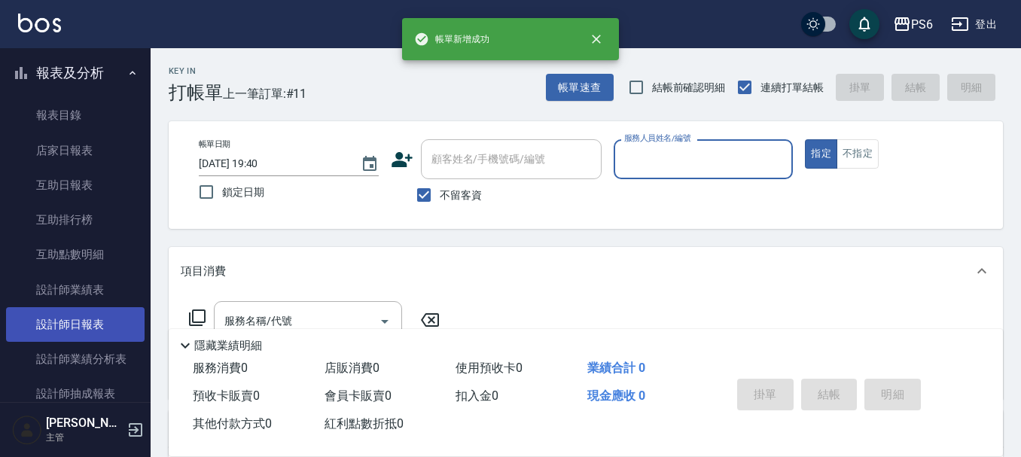
click at [95, 329] on link "設計師日報表" at bounding box center [75, 324] width 139 height 35
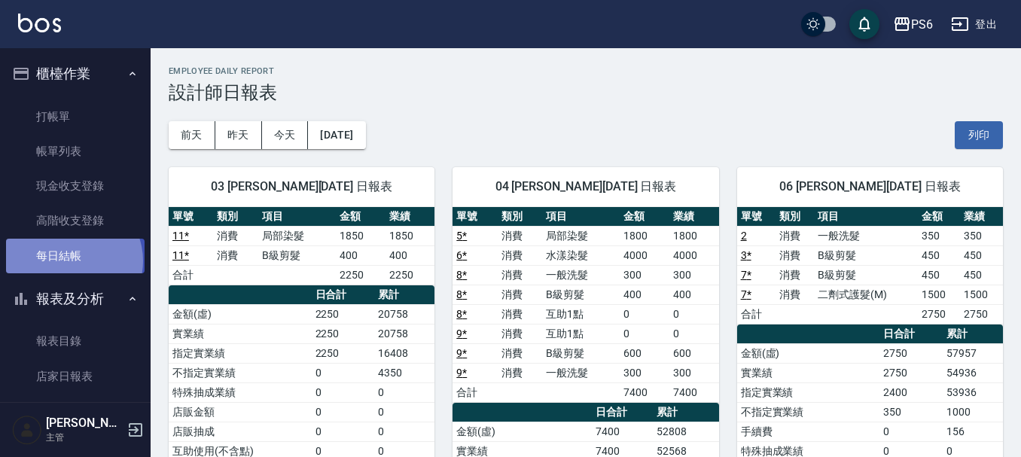
click at [72, 261] on link "每日結帳" at bounding box center [75, 256] width 139 height 35
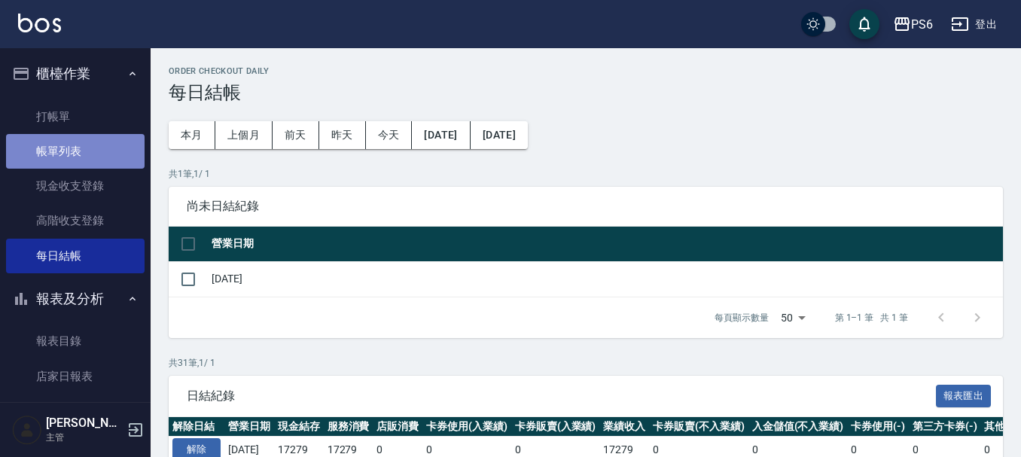
click at [84, 145] on link "帳單列表" at bounding box center [75, 151] width 139 height 35
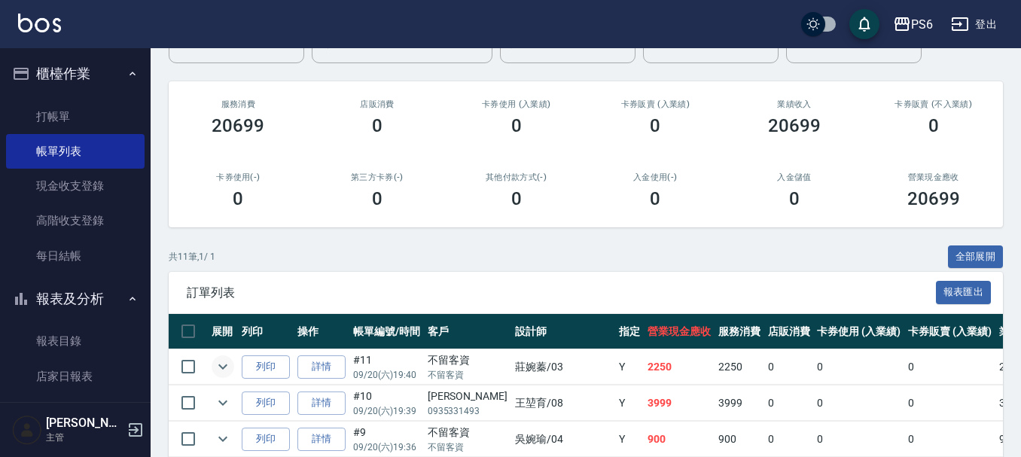
scroll to position [226, 0]
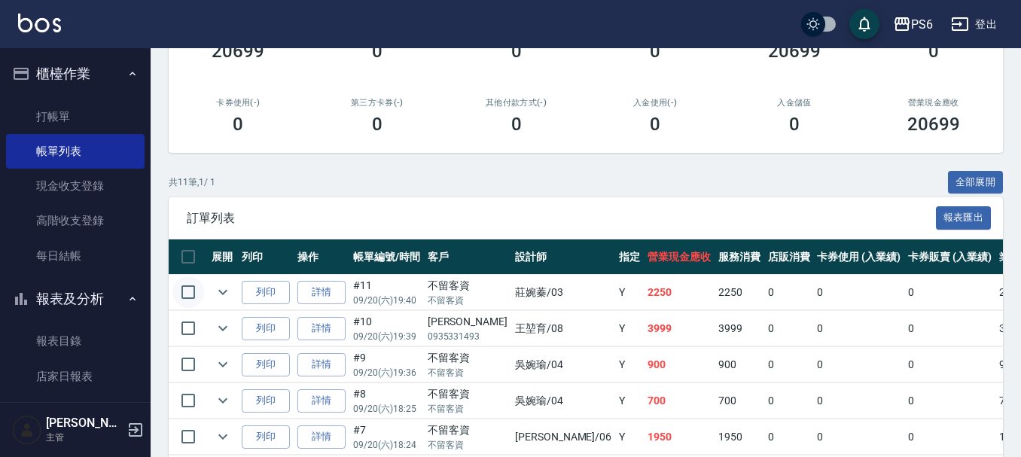
click at [186, 294] on input "checkbox" at bounding box center [188, 292] width 32 height 32
checkbox input "true"
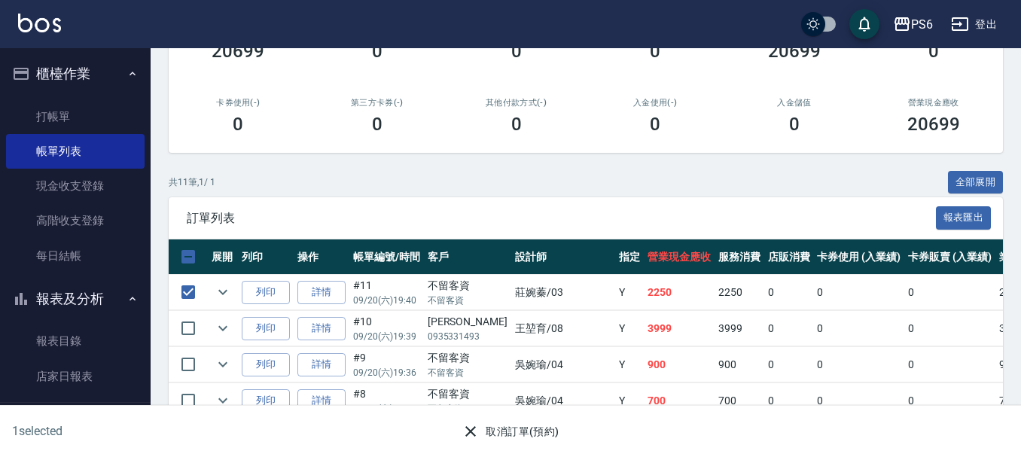
click at [503, 433] on button "取消訂單(預約)" at bounding box center [510, 432] width 109 height 28
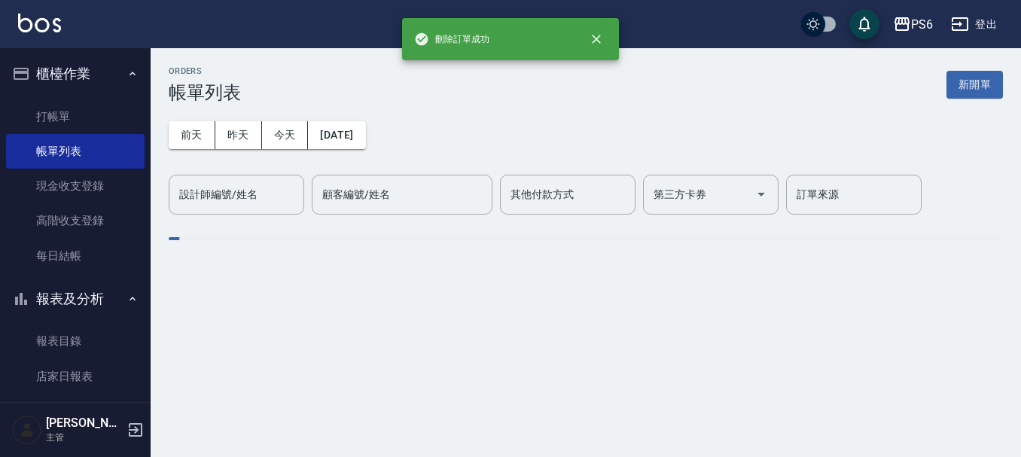
scroll to position [0, 0]
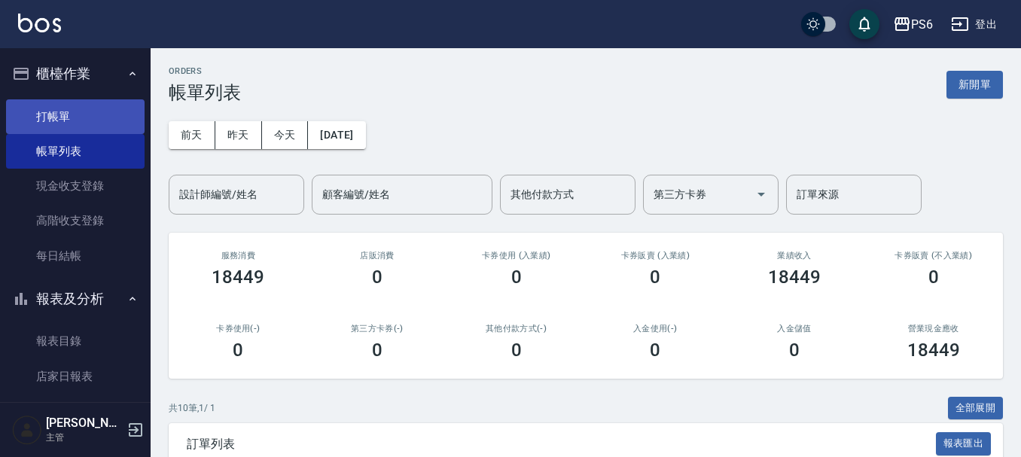
click at [102, 100] on link "打帳單" at bounding box center [75, 116] width 139 height 35
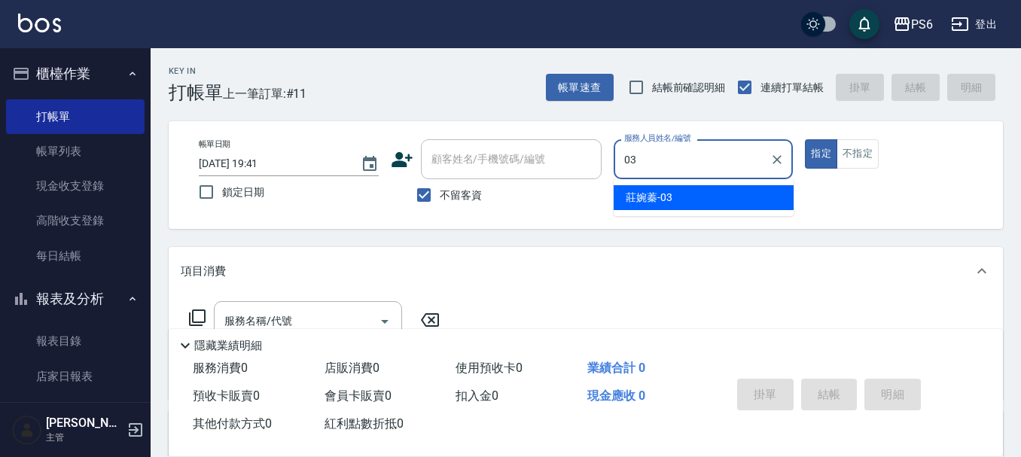
type input "[PERSON_NAME]-03"
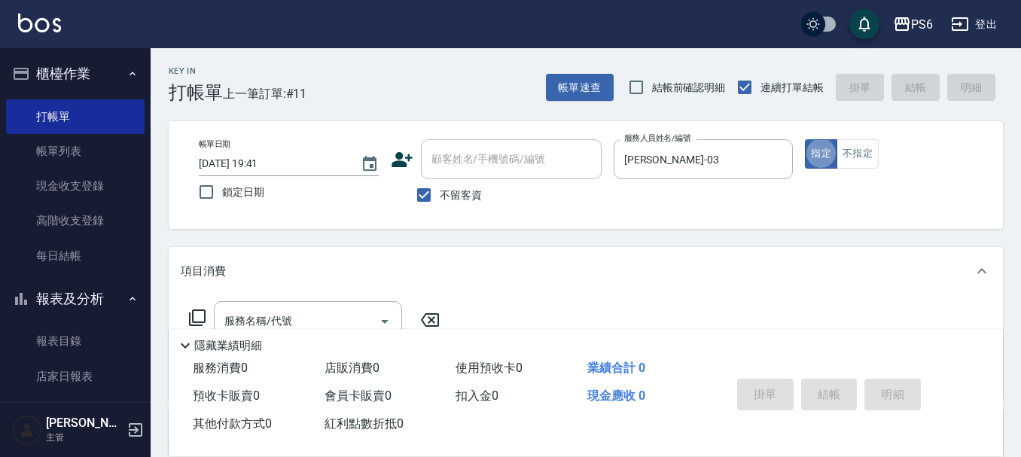
type button "true"
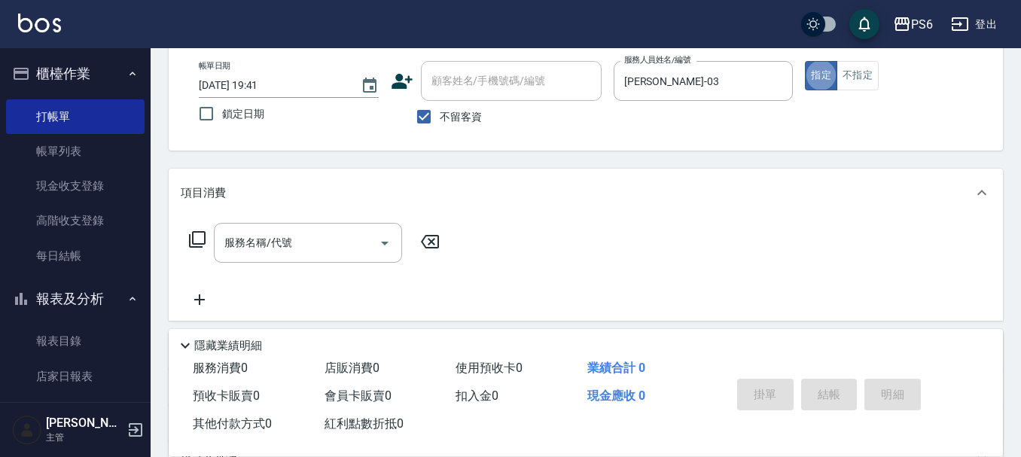
scroll to position [151, 0]
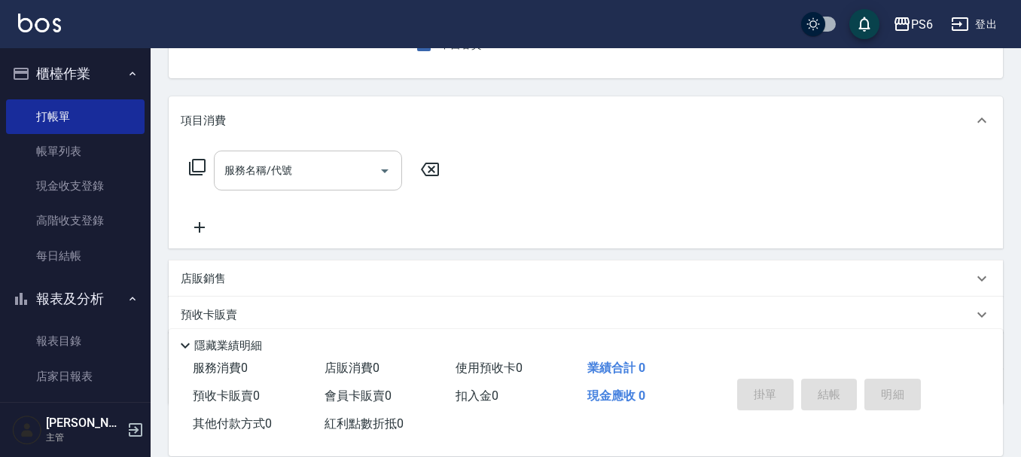
click at [362, 170] on input "服務名稱/代號" at bounding box center [297, 170] width 152 height 26
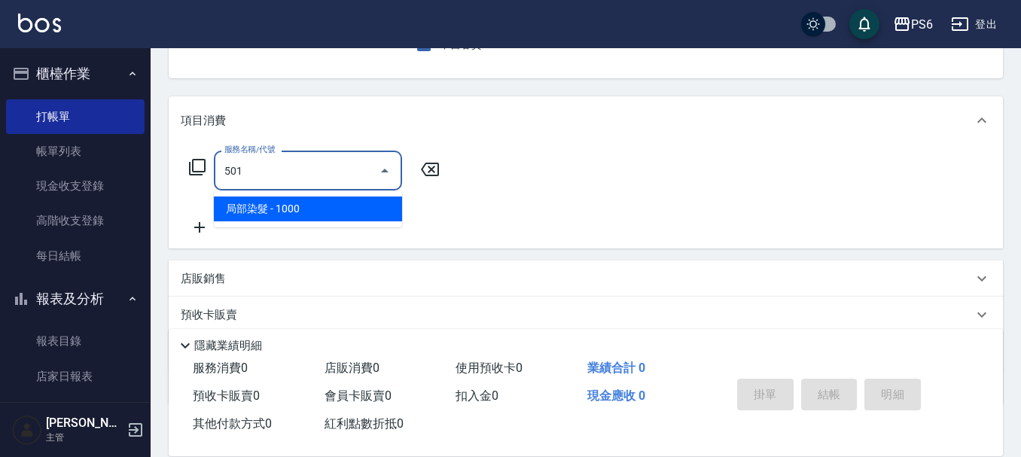
type input "局部染髮(501)"
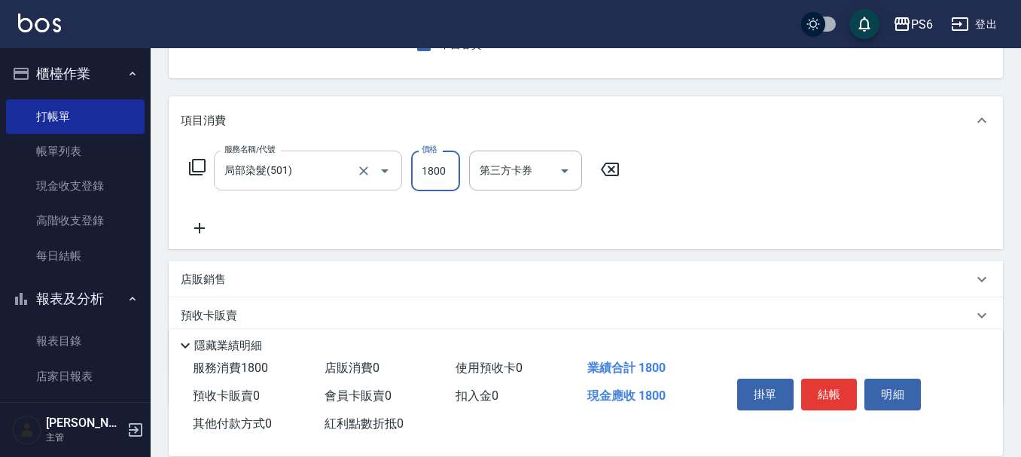
type input "1800"
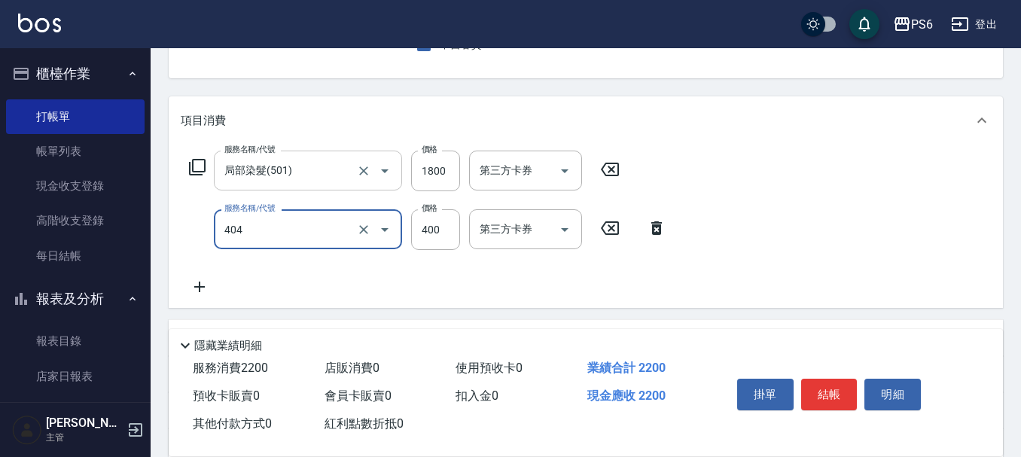
type input "B級剪髮(404)"
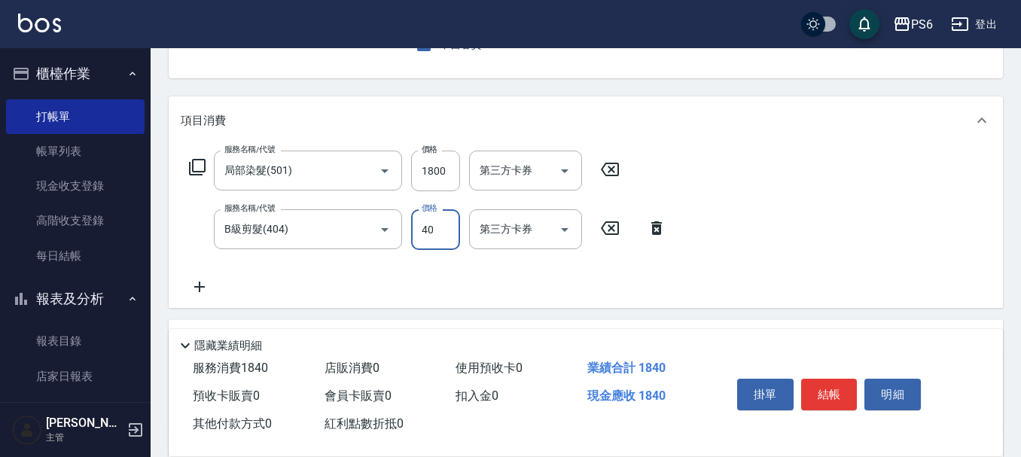
type input "400"
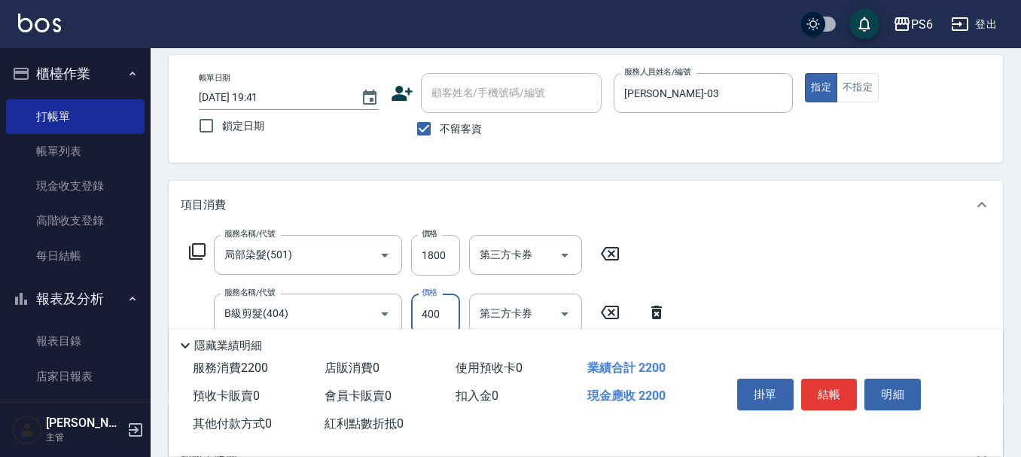
scroll to position [0, 0]
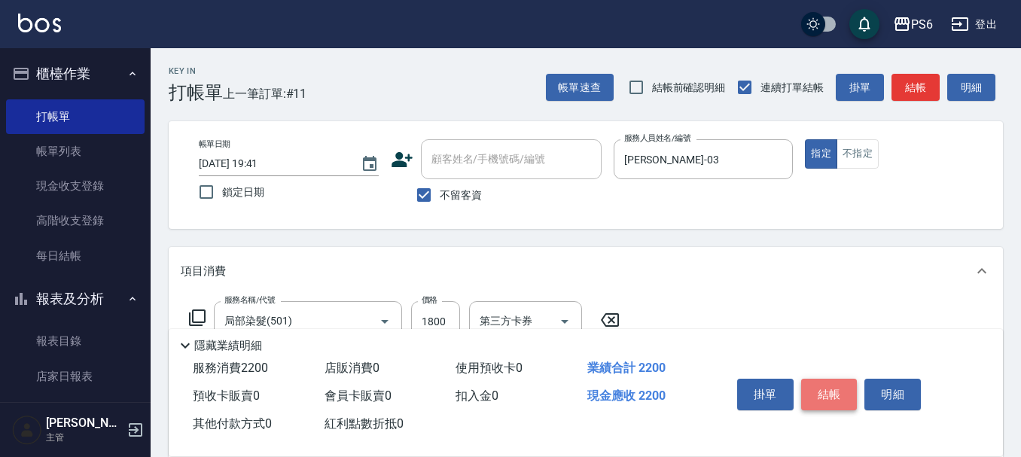
click at [827, 397] on button "結帳" at bounding box center [829, 395] width 56 height 32
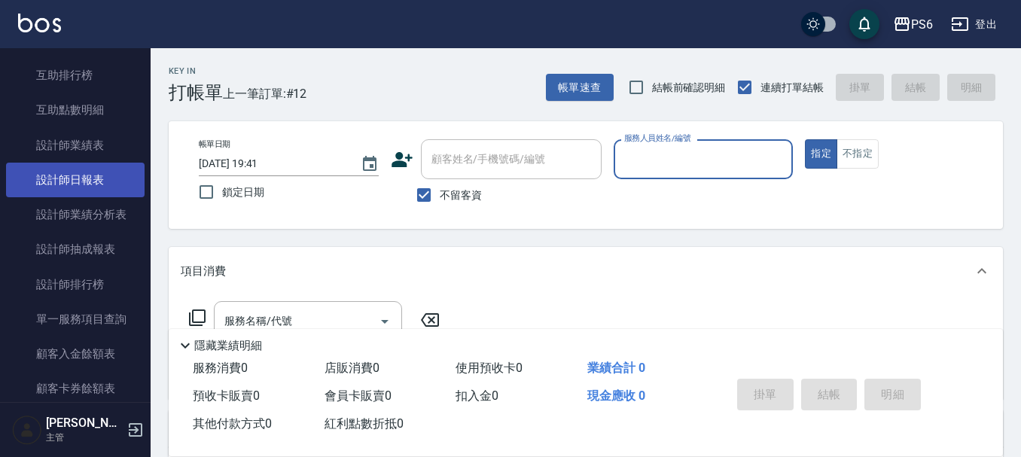
scroll to position [377, 0]
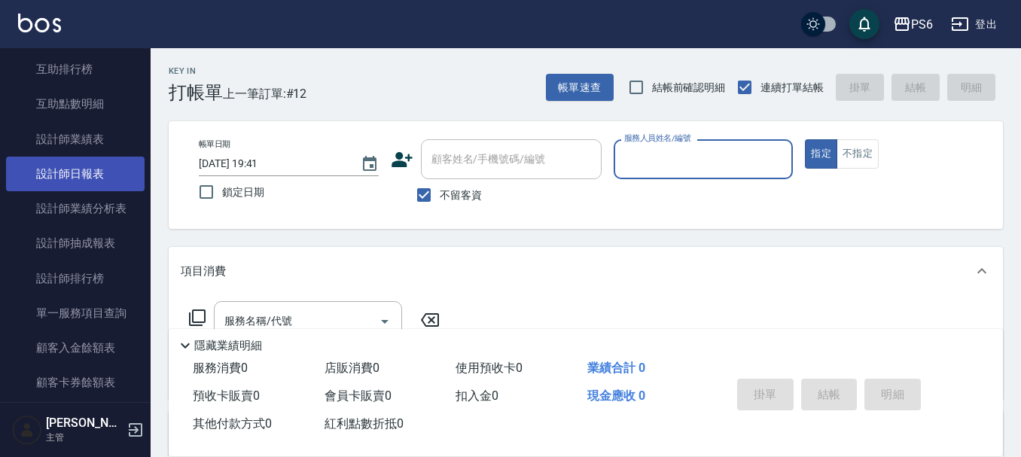
click at [89, 161] on link "設計師日報表" at bounding box center [75, 174] width 139 height 35
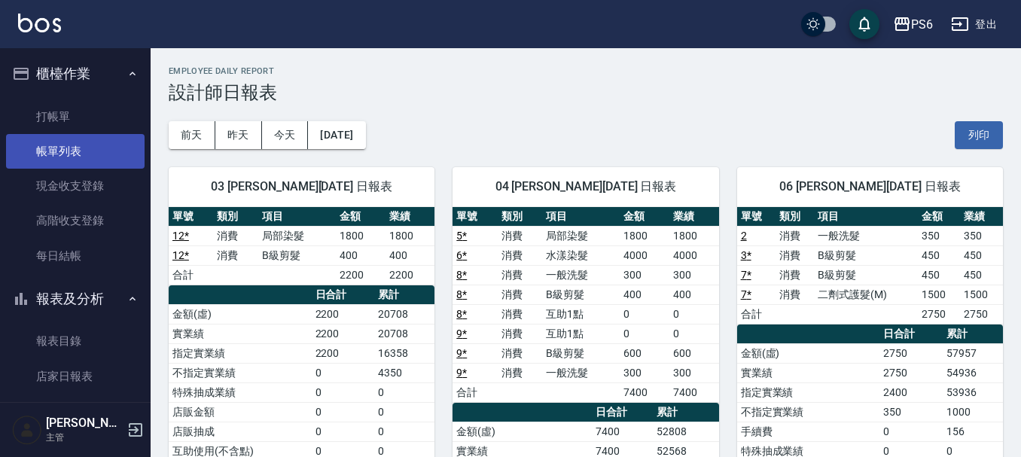
click at [78, 144] on link "帳單列表" at bounding box center [75, 151] width 139 height 35
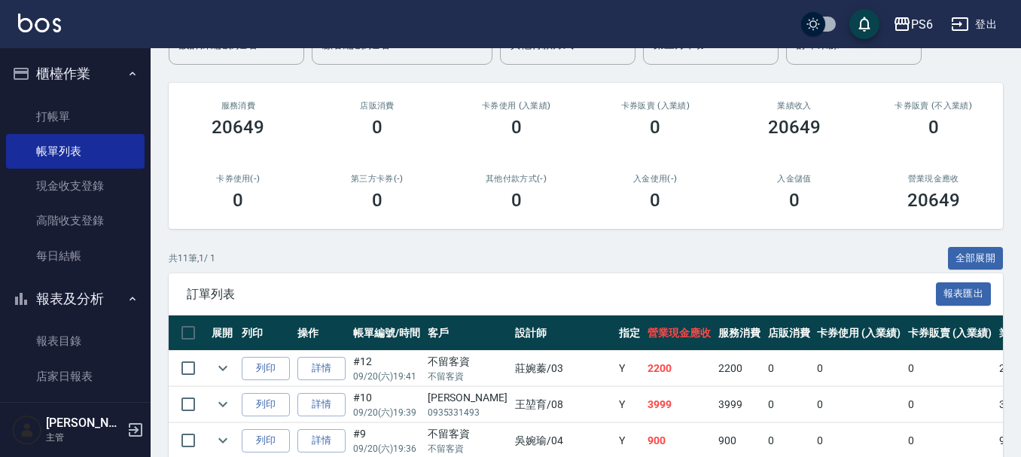
scroll to position [151, 0]
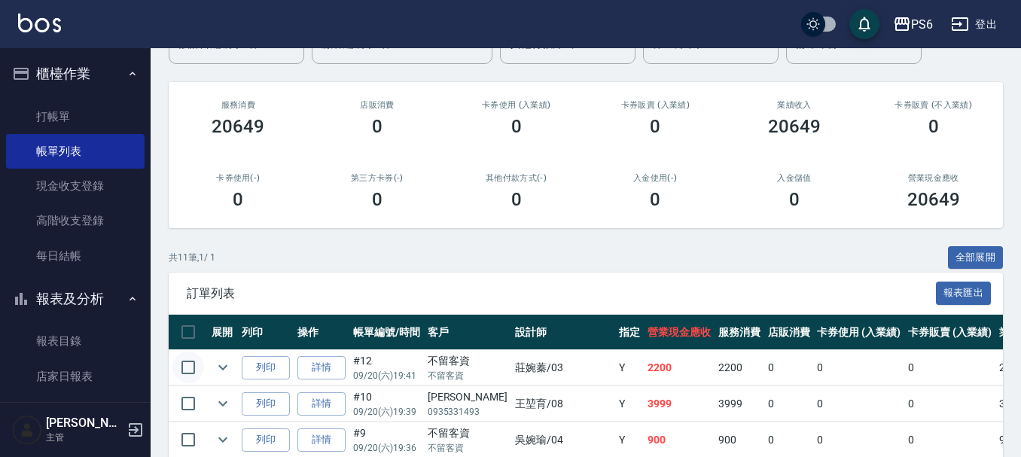
click at [189, 361] on input "checkbox" at bounding box center [188, 368] width 32 height 32
checkbox input "true"
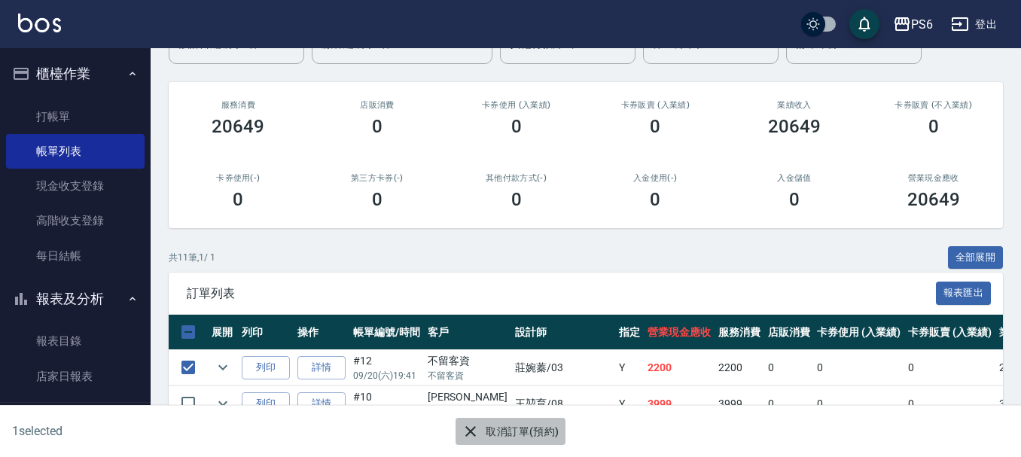
click at [498, 437] on button "取消訂單(預約)" at bounding box center [510, 432] width 109 height 28
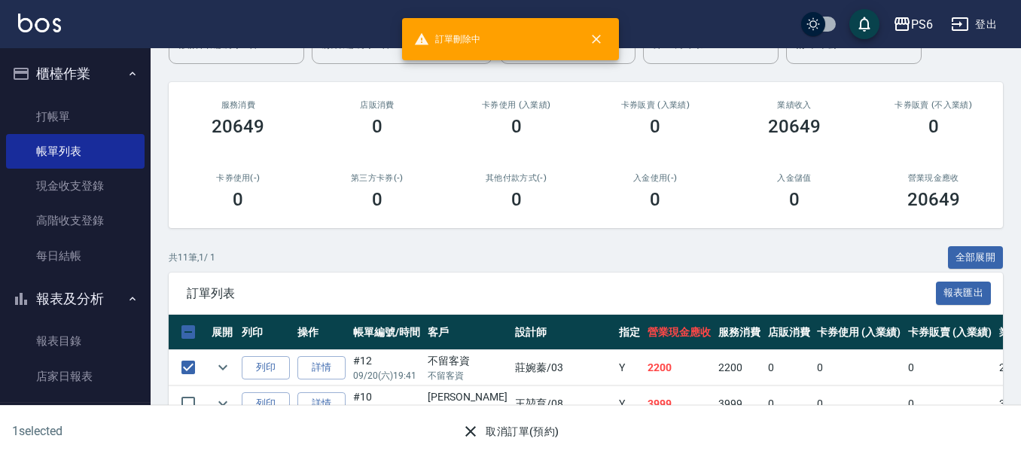
scroll to position [0, 0]
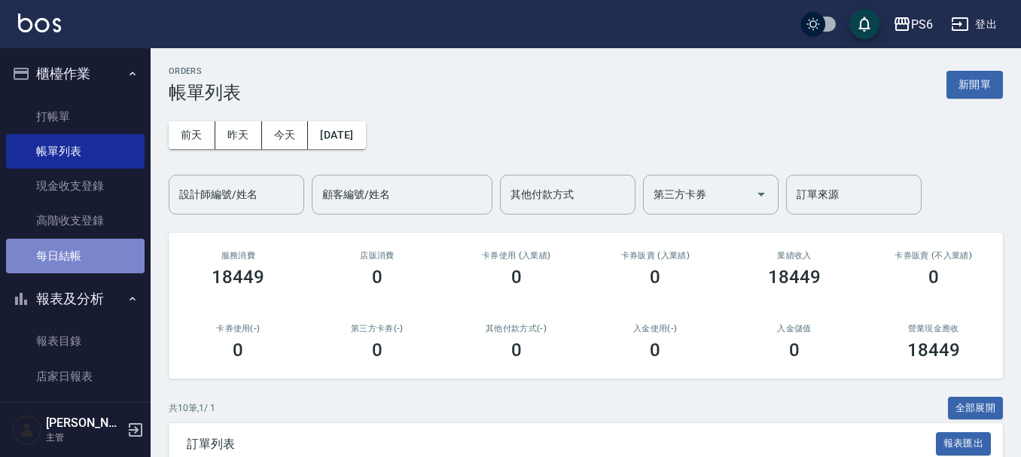
click at [87, 268] on link "每日結帳" at bounding box center [75, 256] width 139 height 35
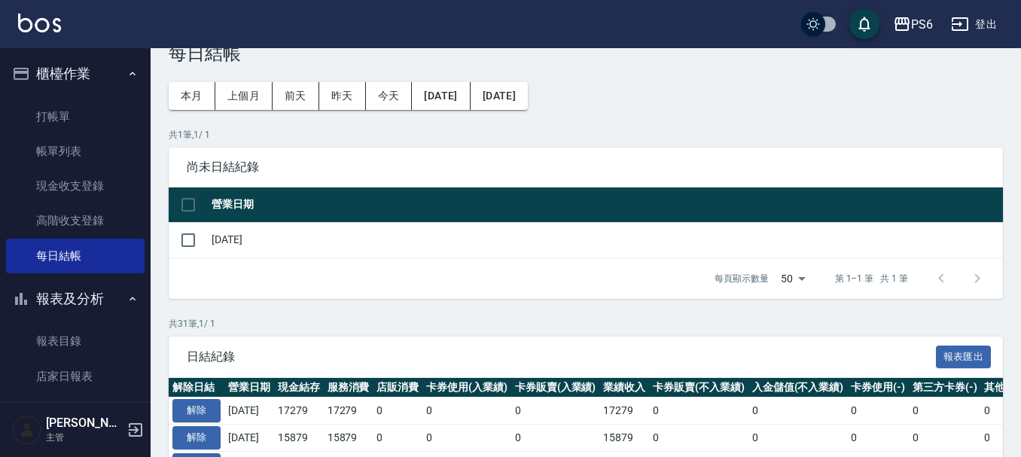
scroll to position [75, 0]
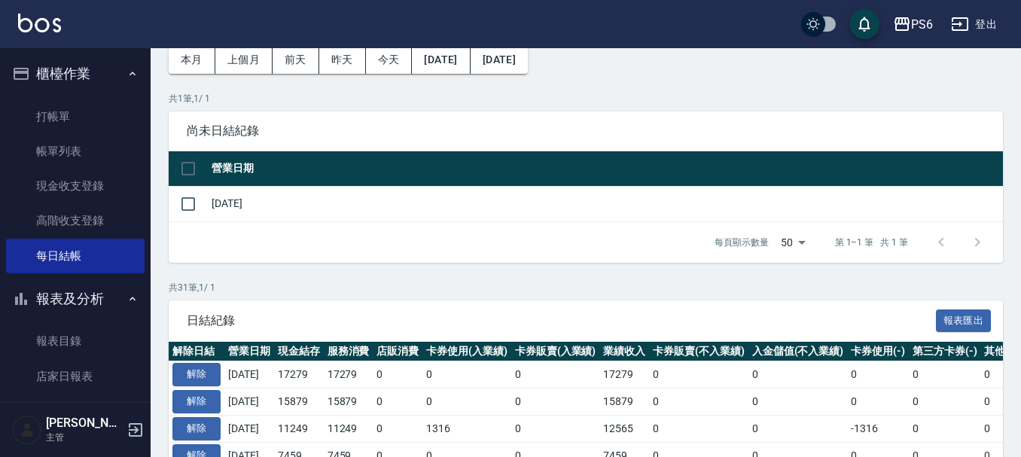
click at [189, 159] on input "checkbox" at bounding box center [188, 169] width 32 height 32
checkbox input "true"
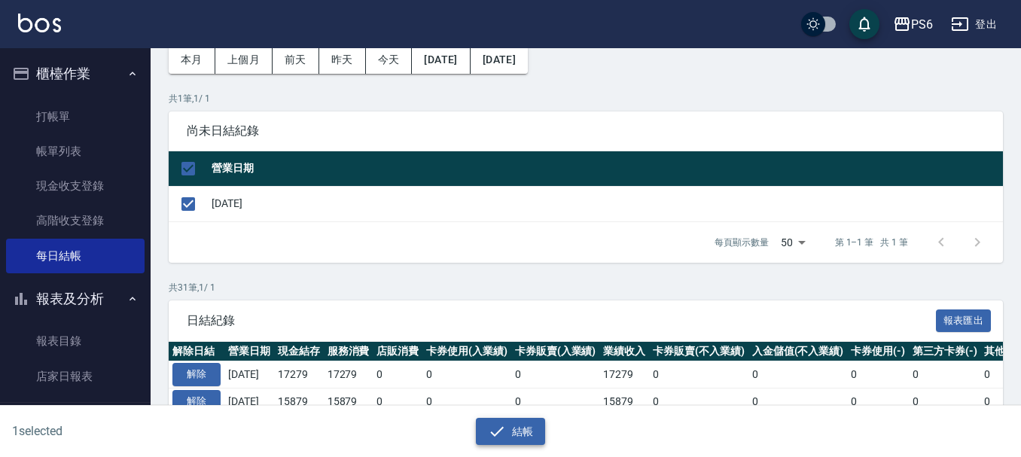
drag, startPoint x: 511, startPoint y: 432, endPoint x: 505, endPoint y: 396, distance: 36.5
click at [511, 432] on button "結帳" at bounding box center [511, 432] width 70 height 28
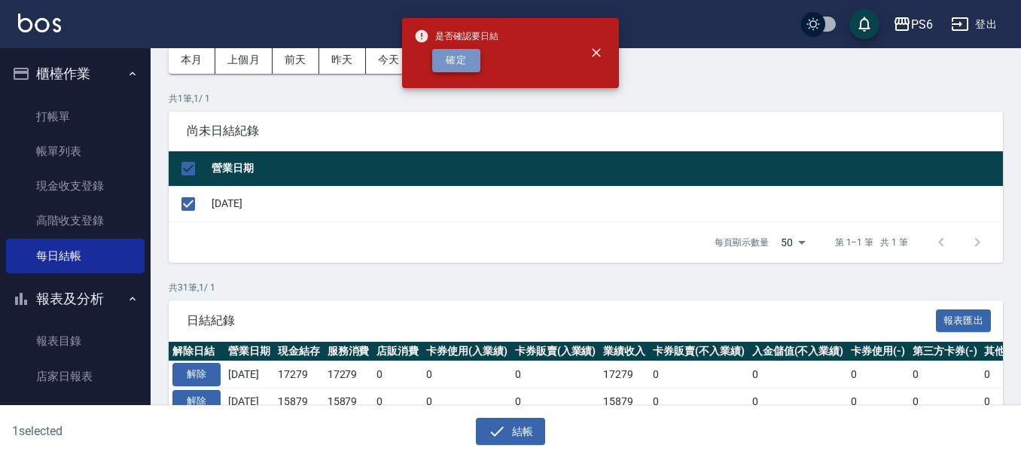
click at [458, 62] on button "確定" at bounding box center [456, 60] width 48 height 23
checkbox input "false"
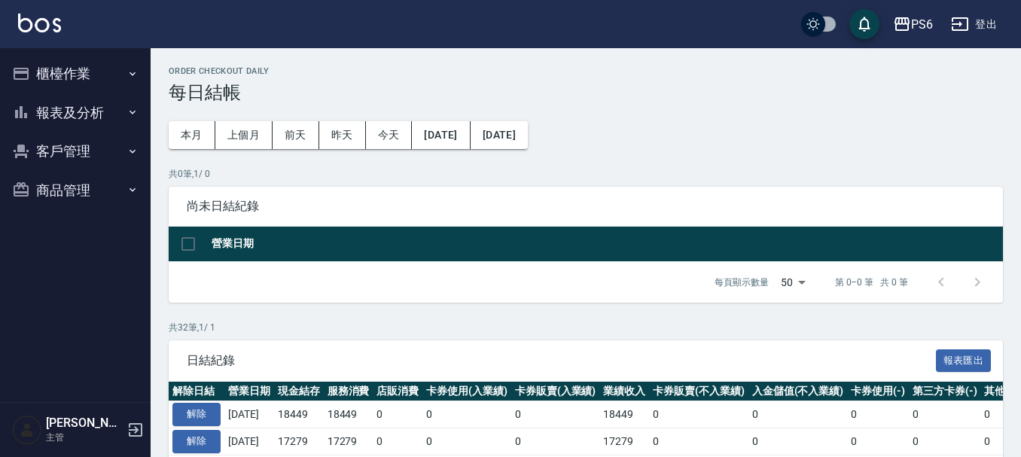
click at [55, 122] on button "報表及分析" at bounding box center [75, 112] width 139 height 39
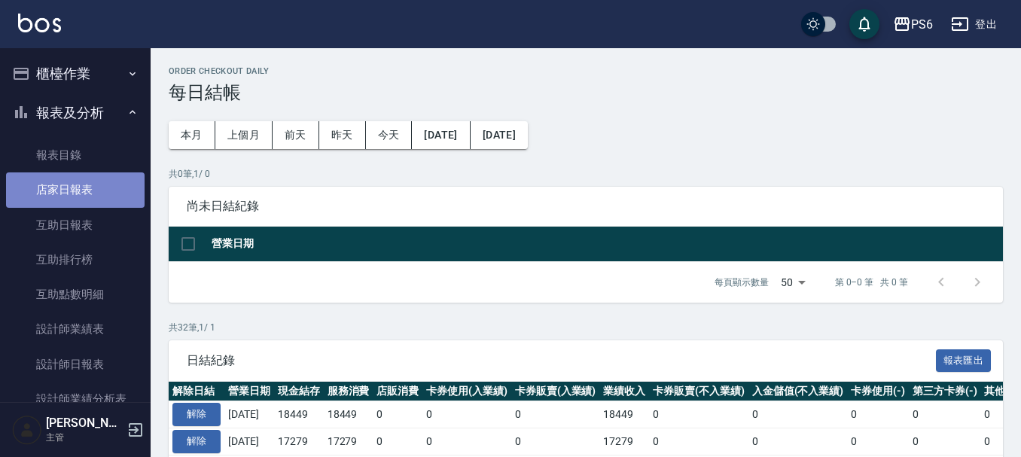
click at [100, 192] on link "店家日報表" at bounding box center [75, 189] width 139 height 35
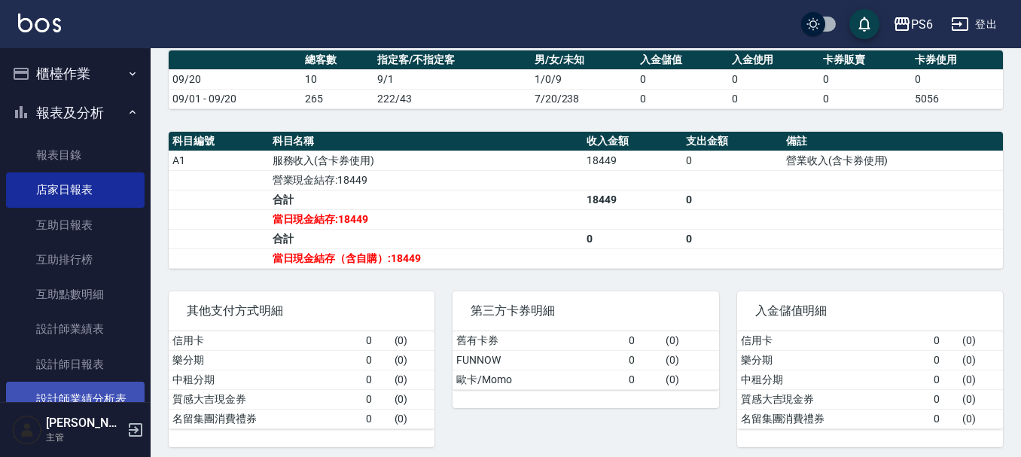
scroll to position [75, 0]
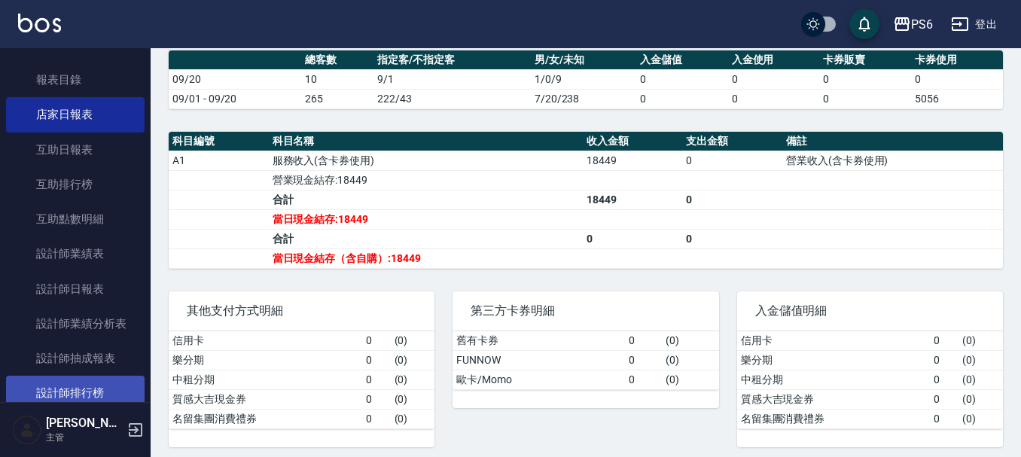
click at [95, 379] on link "設計師排行榜" at bounding box center [75, 393] width 139 height 35
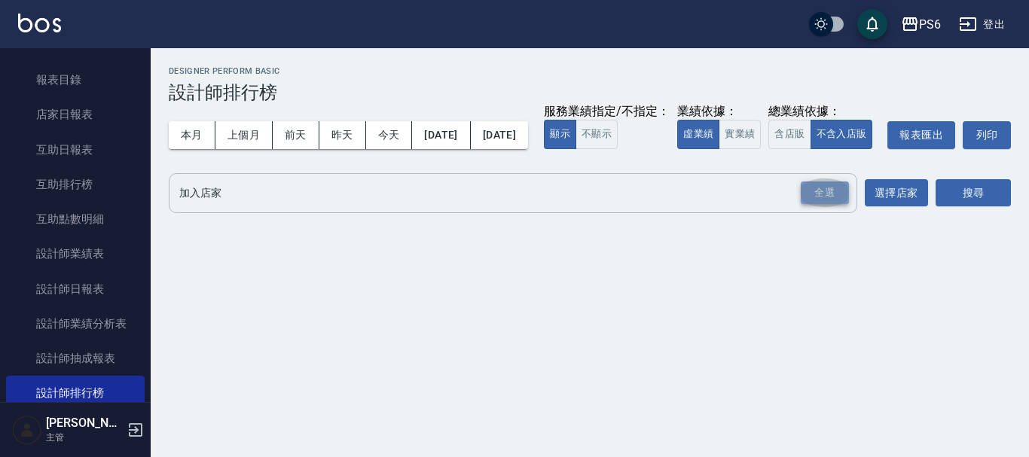
click at [820, 205] on div "全選" at bounding box center [825, 193] width 48 height 23
click at [963, 208] on button "搜尋" at bounding box center [973, 194] width 75 height 28
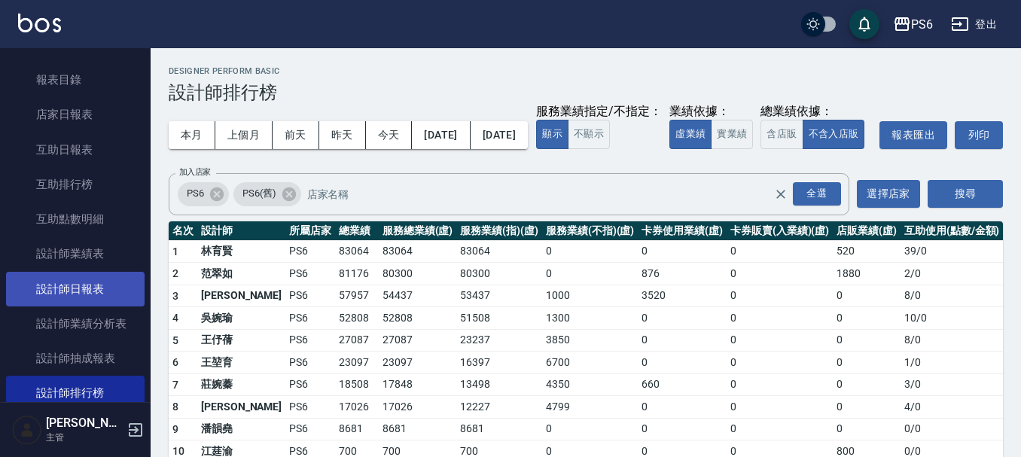
click at [109, 283] on link "設計師日報表" at bounding box center [75, 289] width 139 height 35
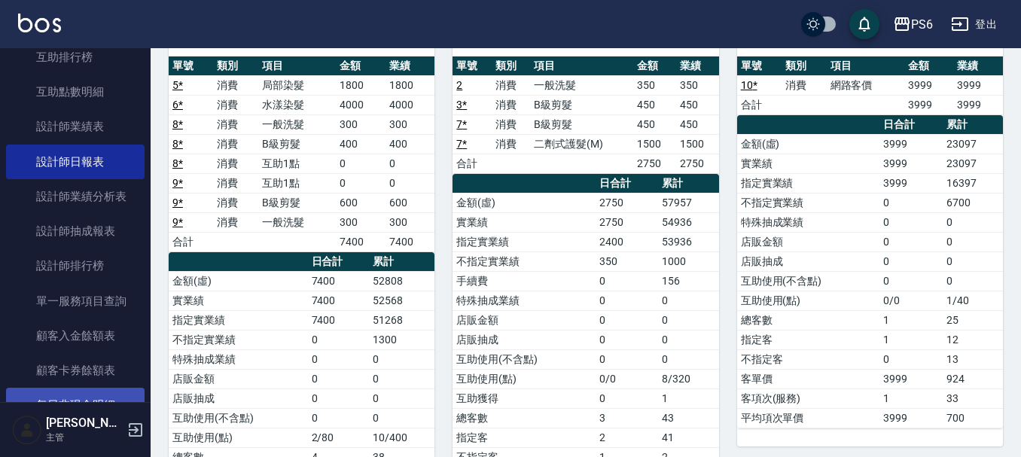
scroll to position [151, 0]
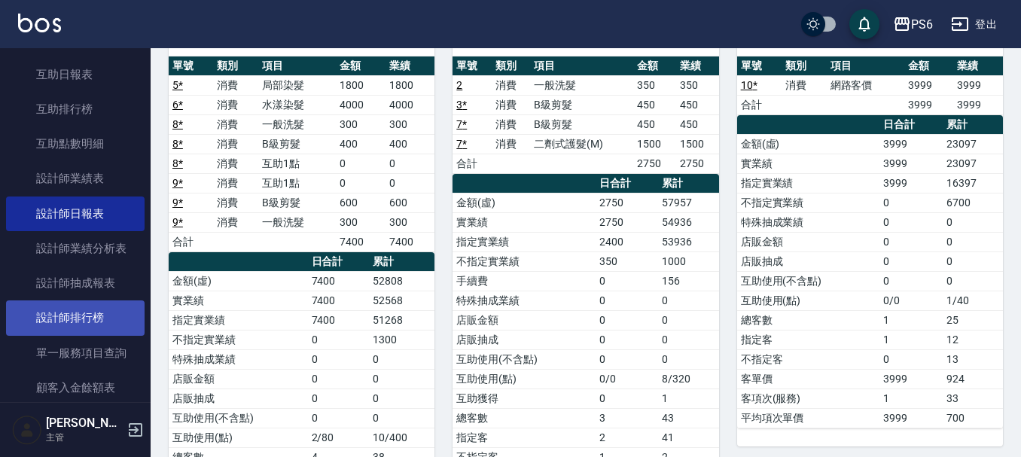
click at [98, 313] on link "設計師排行榜" at bounding box center [75, 318] width 139 height 35
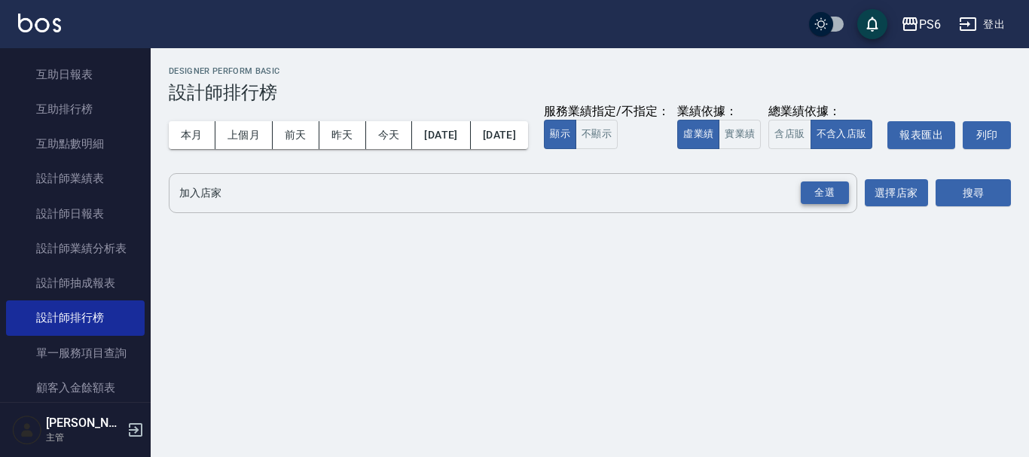
click at [810, 205] on div "全選" at bounding box center [825, 193] width 48 height 23
click at [977, 208] on button "搜尋" at bounding box center [973, 194] width 75 height 28
